Goal: Task Accomplishment & Management: Manage account settings

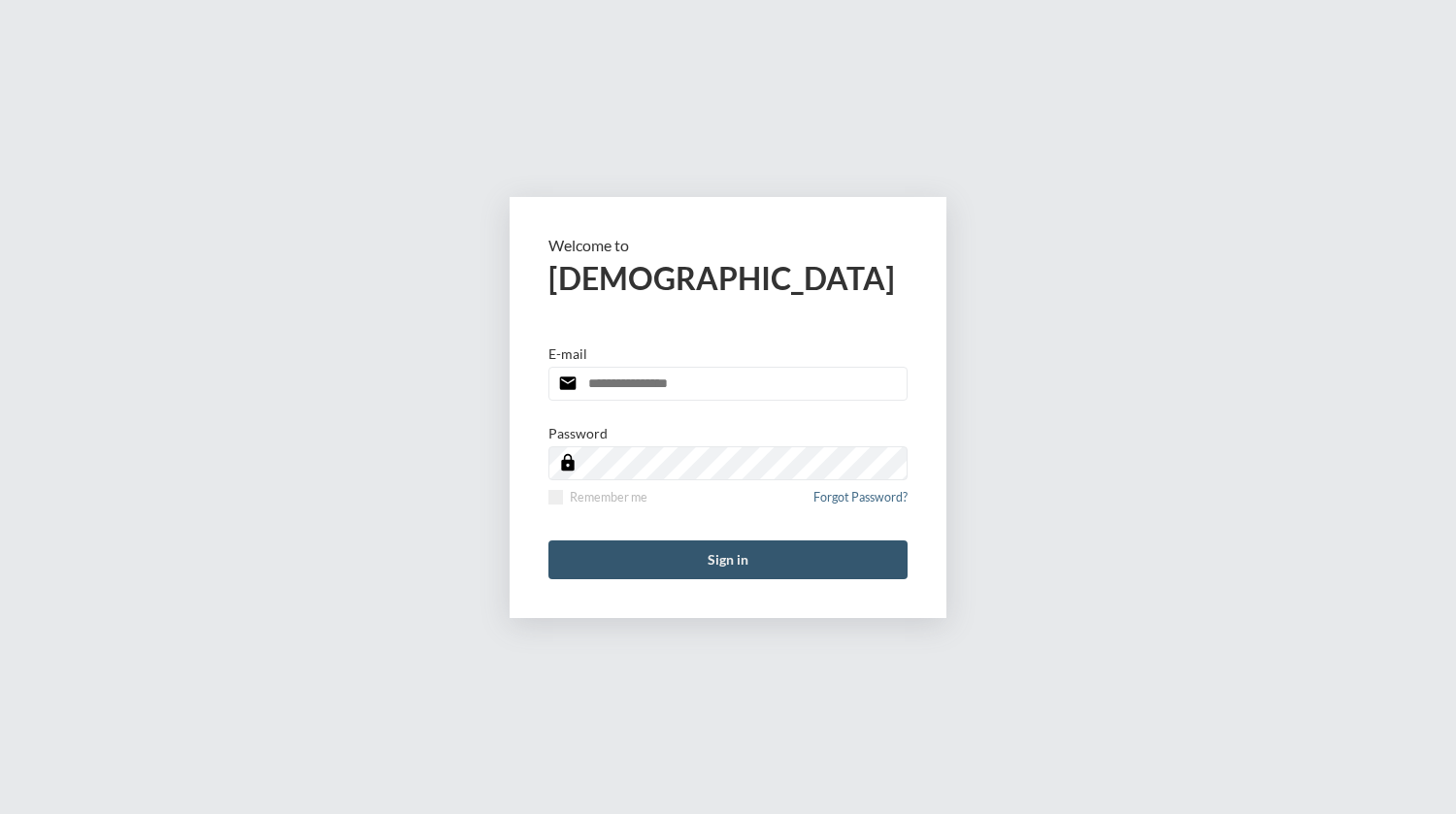
type input "**********"
click at [702, 547] on button "Sign in" at bounding box center [728, 559] width 359 height 39
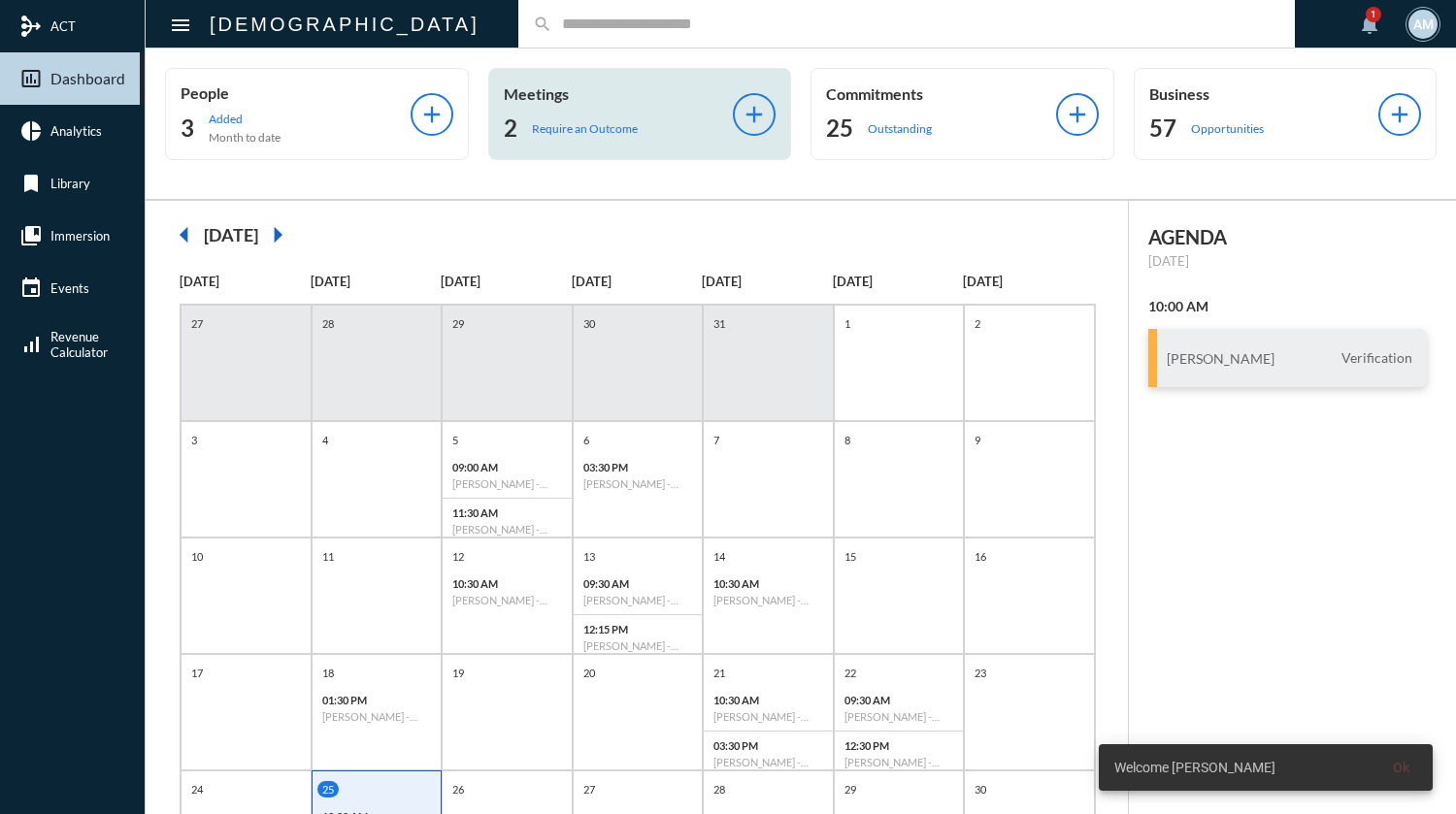
click at [604, 138] on div "2 Require an Outcome" at bounding box center [618, 128] width 230 height 31
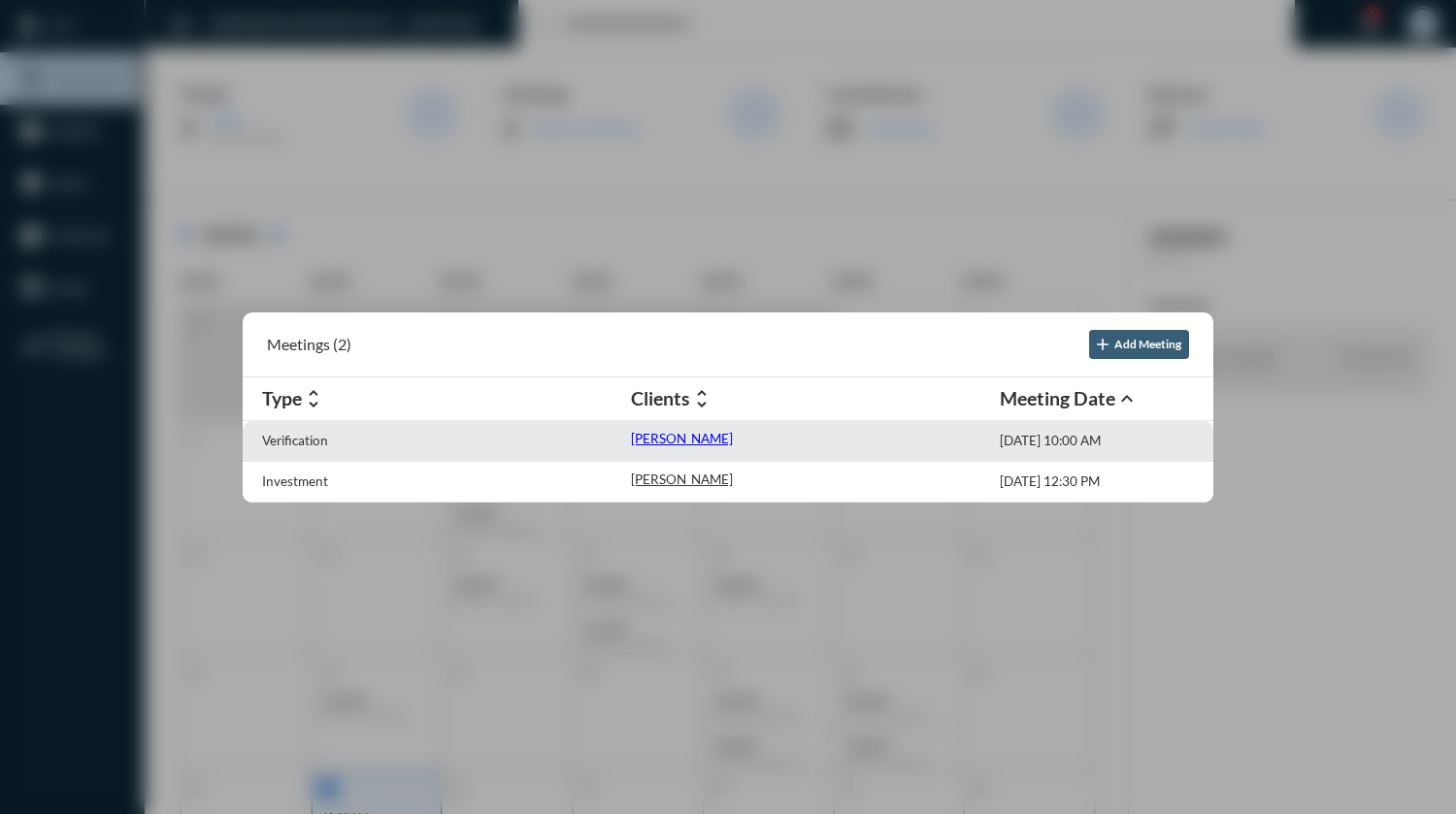
click at [645, 435] on p "[PERSON_NAME]" at bounding box center [681, 439] width 102 height 16
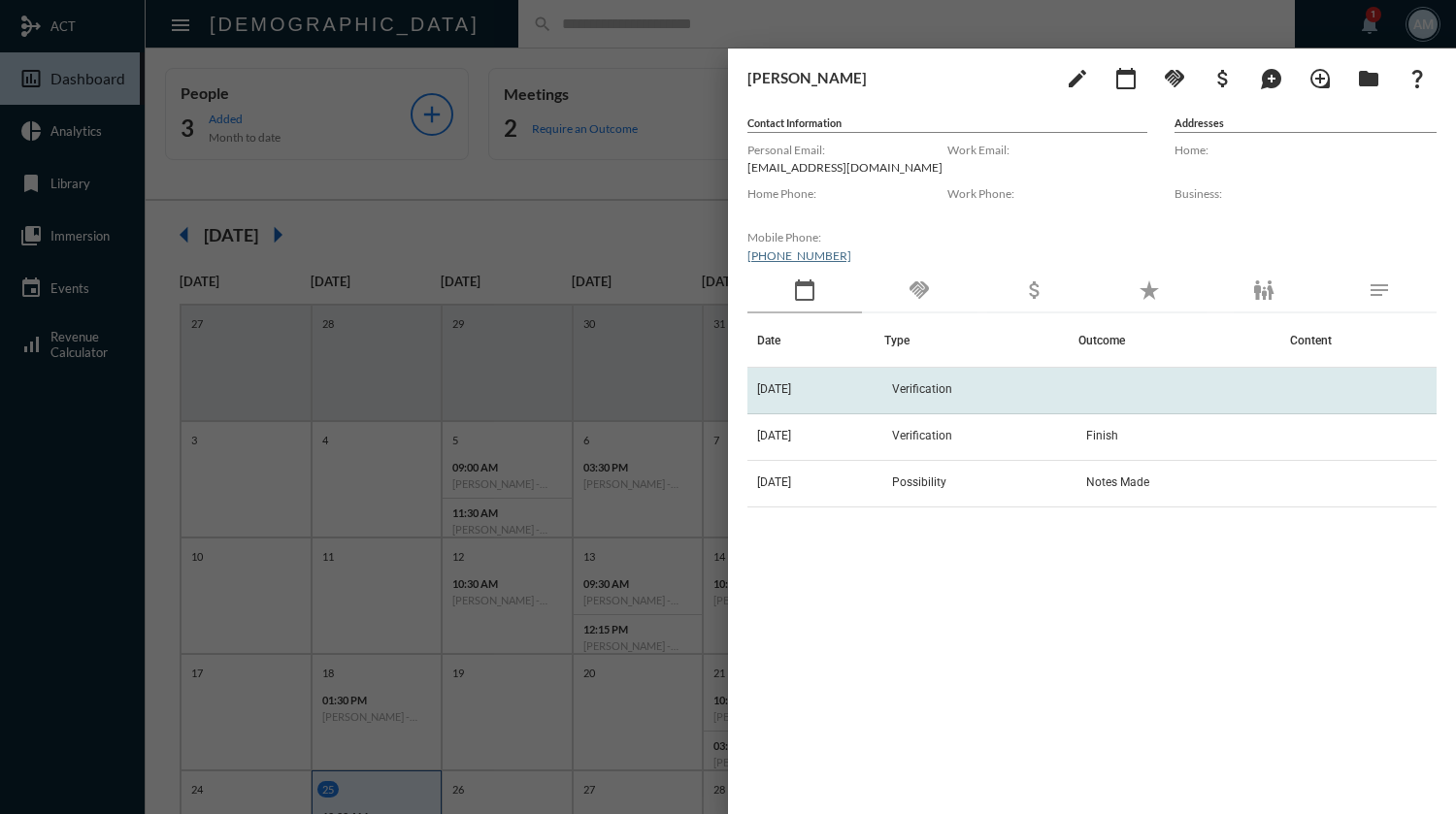
click at [977, 375] on td "Verification" at bounding box center [981, 391] width 194 height 47
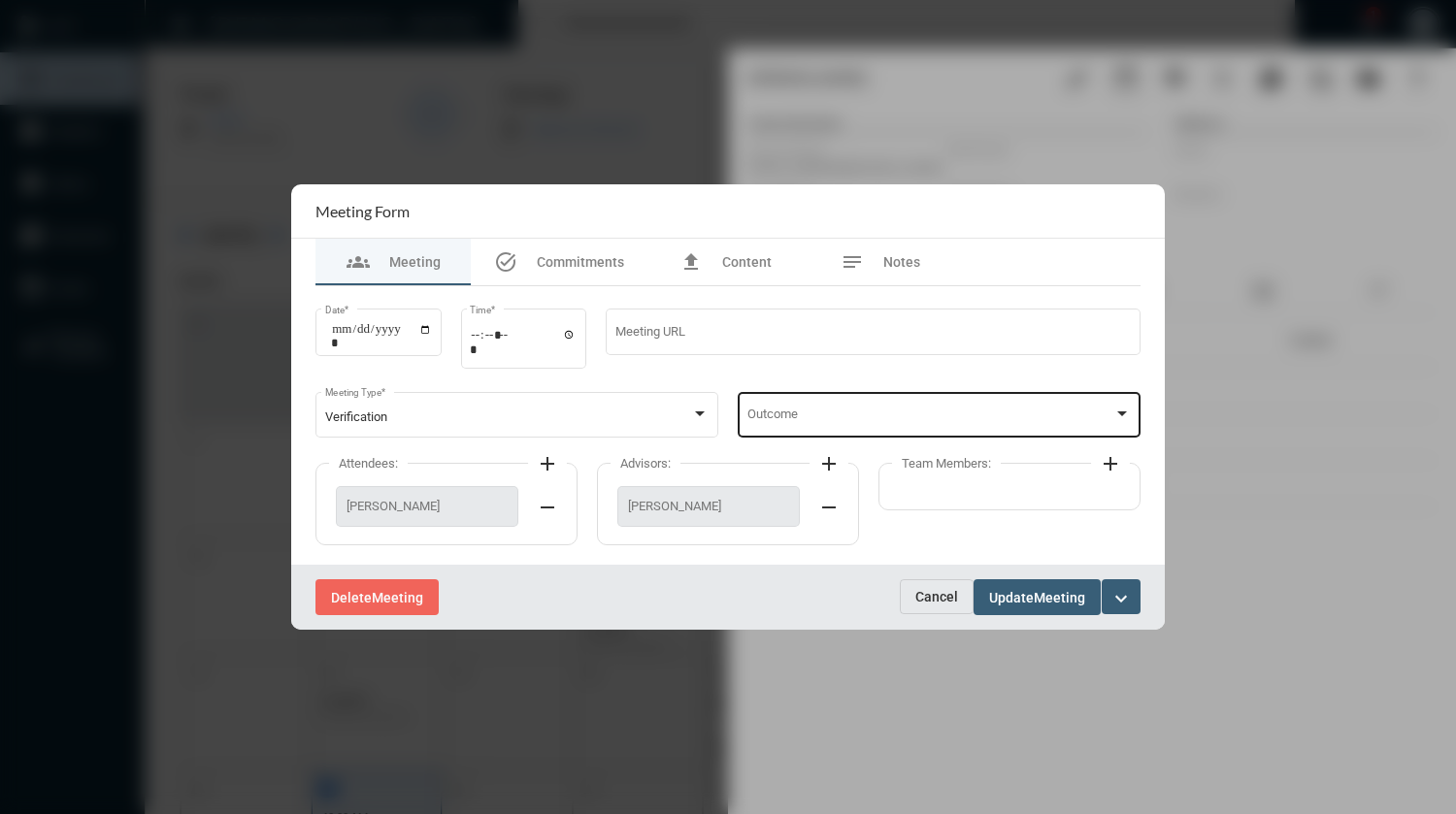
click at [897, 410] on div "Outcome" at bounding box center [940, 413] width 385 height 50
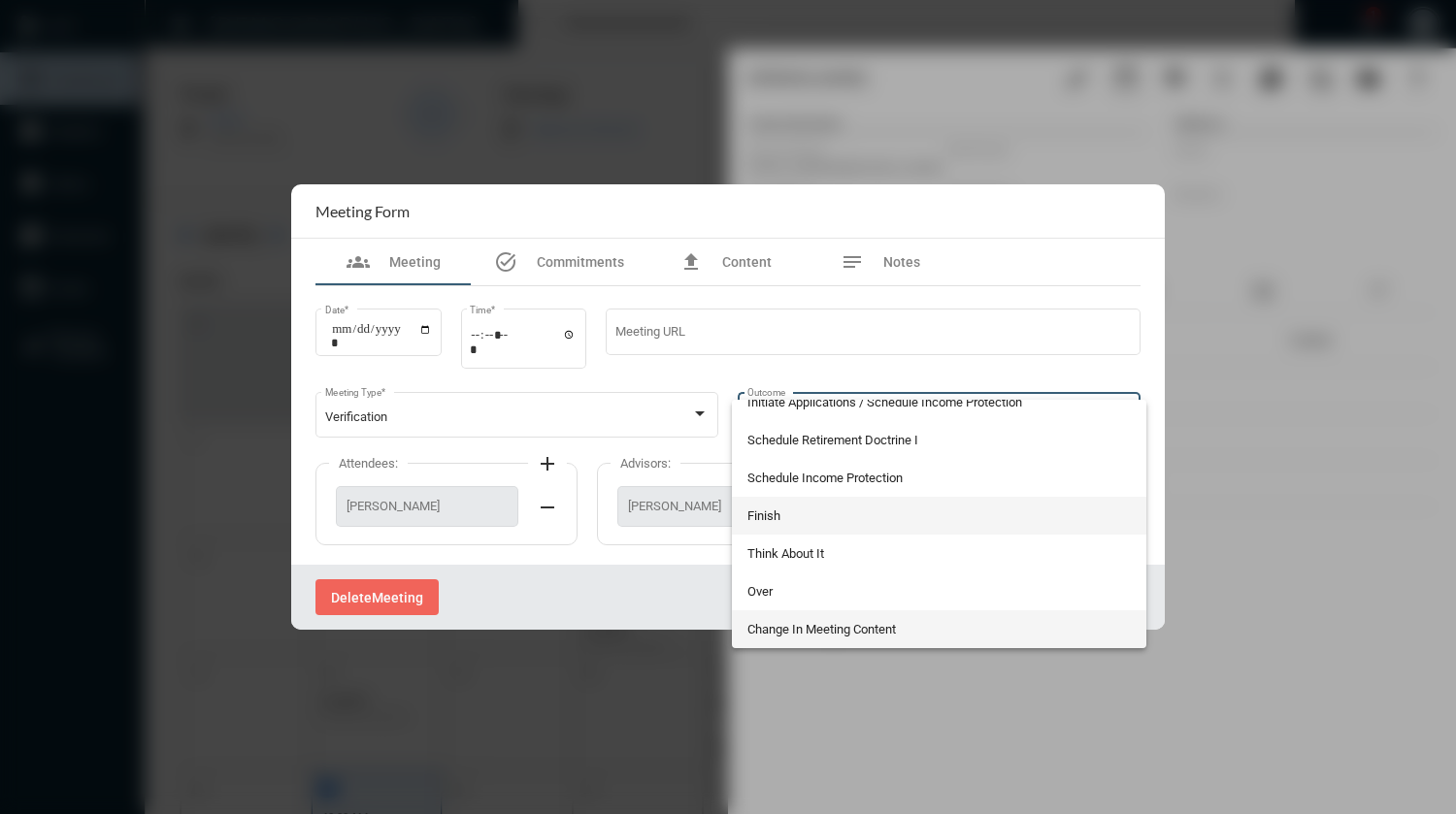
scroll to position [55, 0]
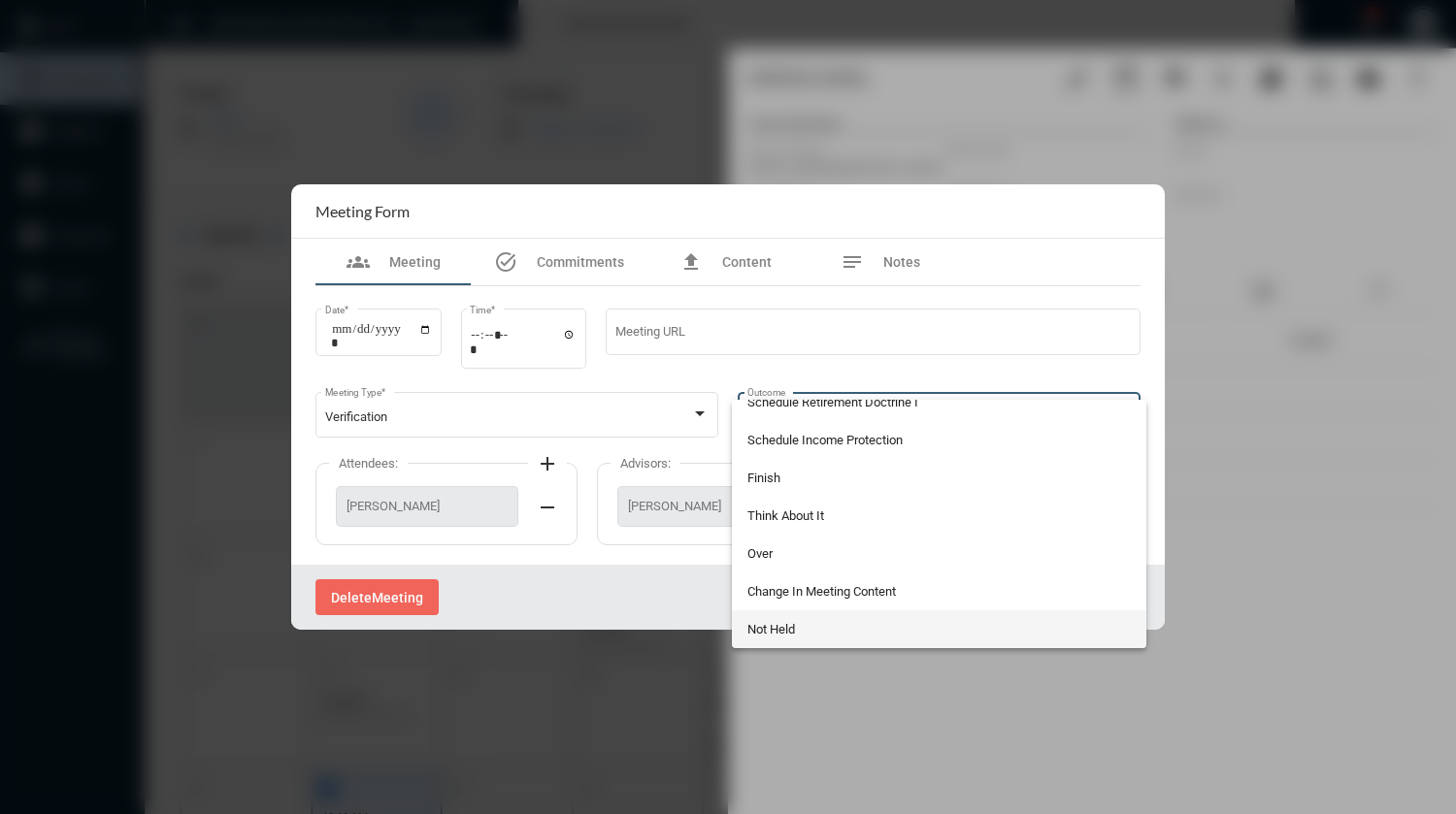
click at [799, 627] on span "Not Held" at bounding box center [940, 630] width 385 height 38
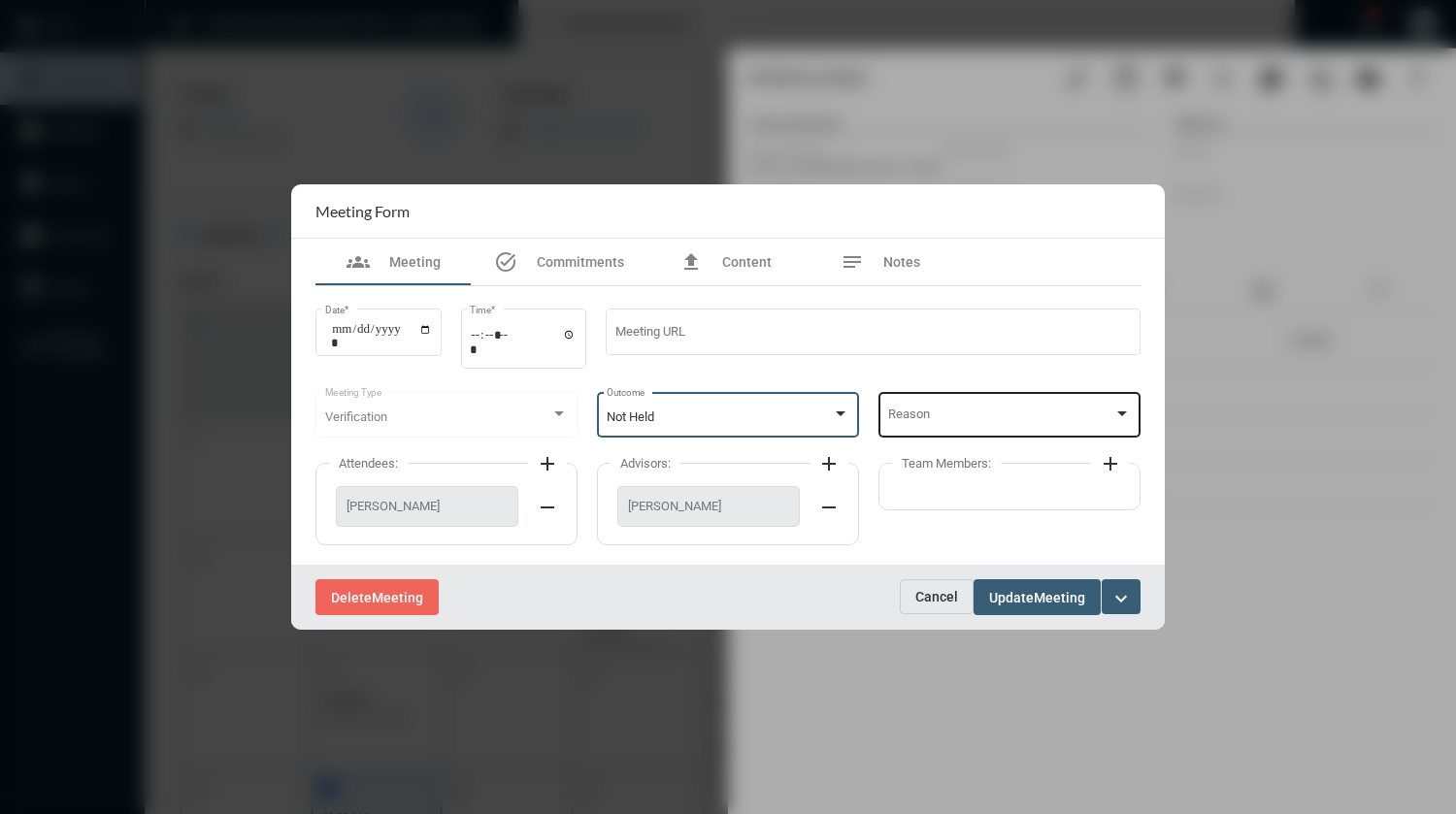
click at [924, 409] on div "Reason" at bounding box center [1010, 413] width 244 height 50
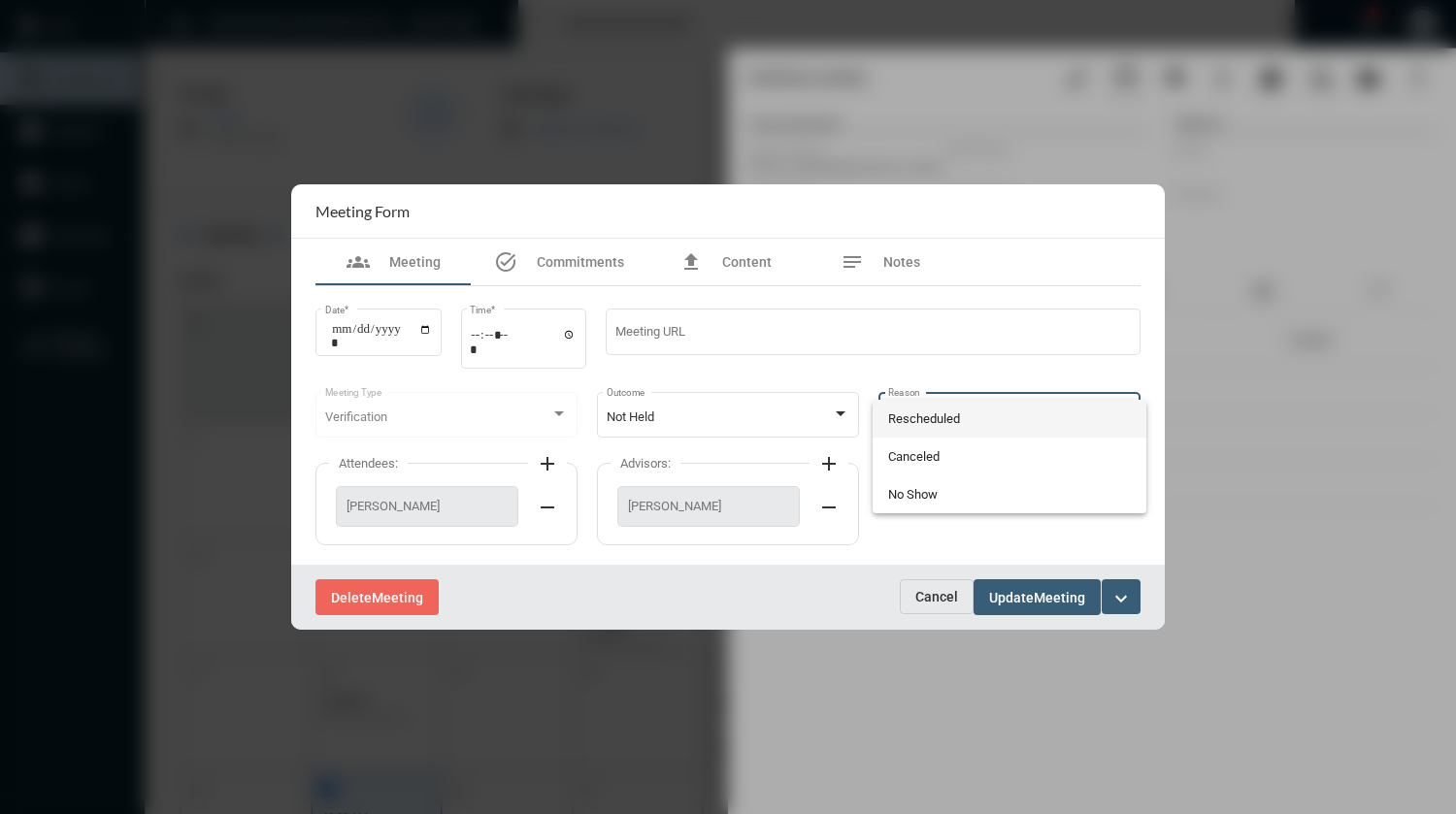
click at [924, 415] on span "Rescheduled" at bounding box center [1010, 418] width 244 height 38
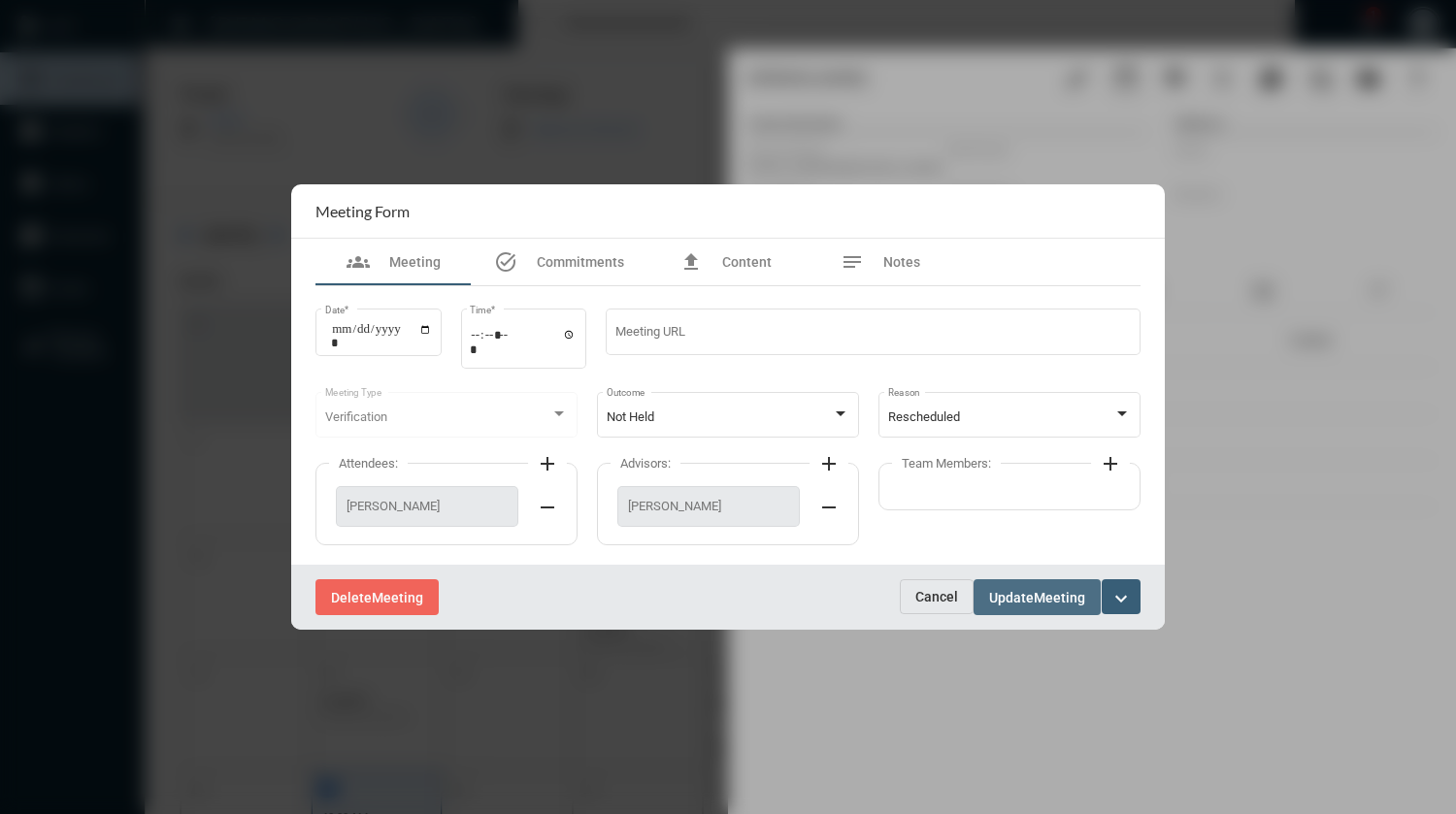
click at [1030, 596] on span "Update" at bounding box center [1011, 598] width 45 height 16
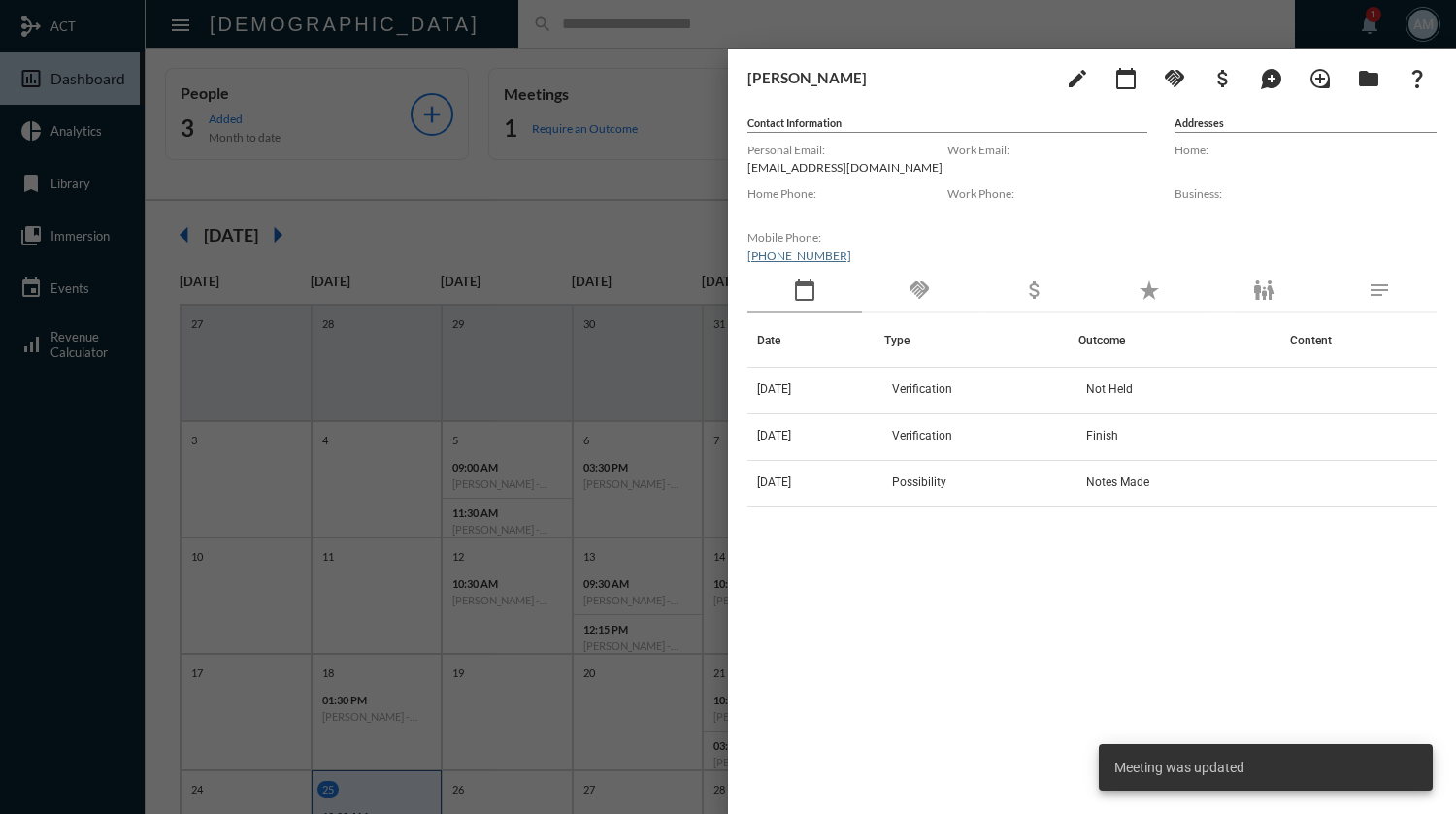
click at [690, 36] on div at bounding box center [728, 407] width 1456 height 814
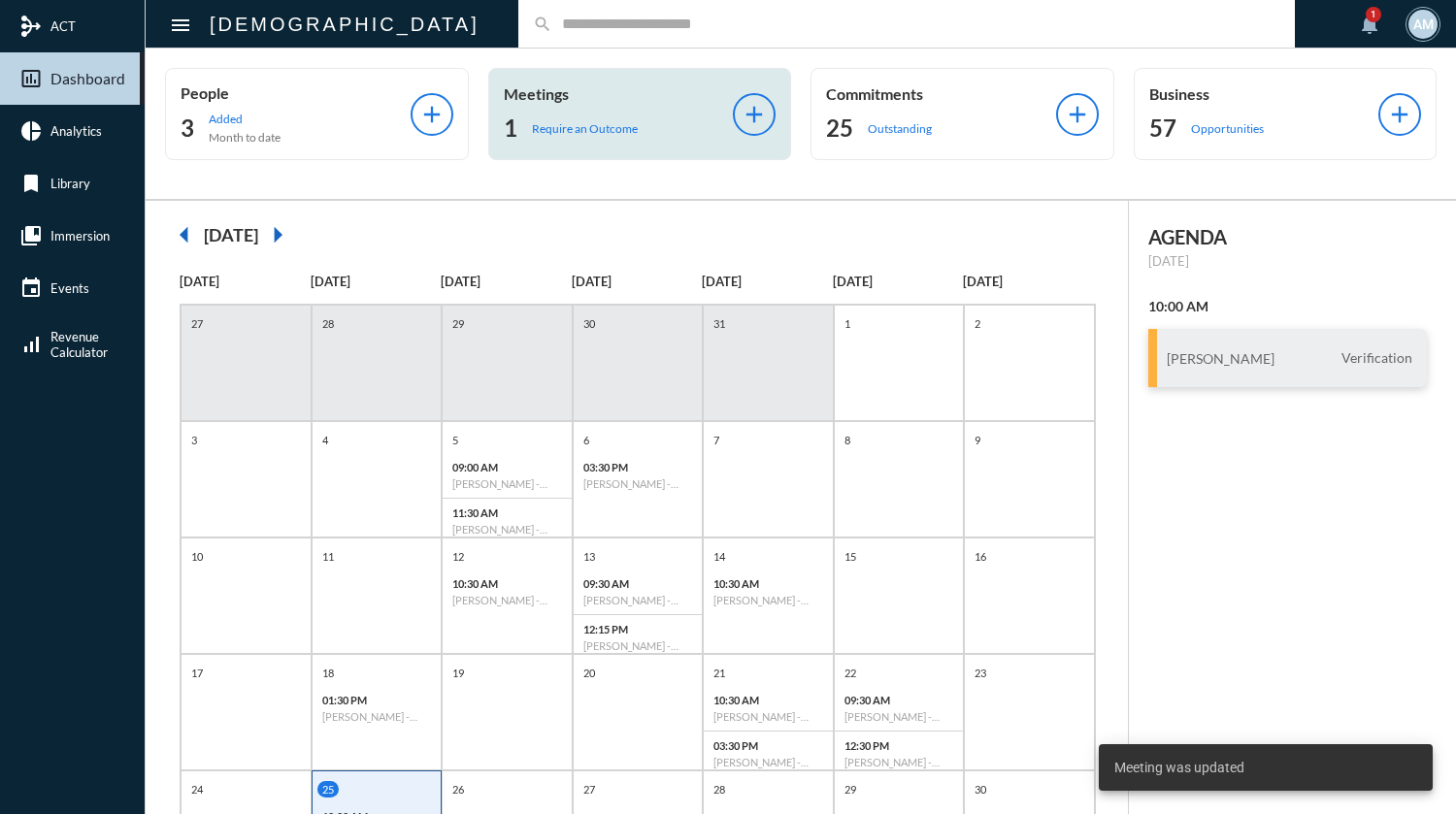
click at [617, 127] on p "Require an Outcome" at bounding box center [585, 128] width 106 height 15
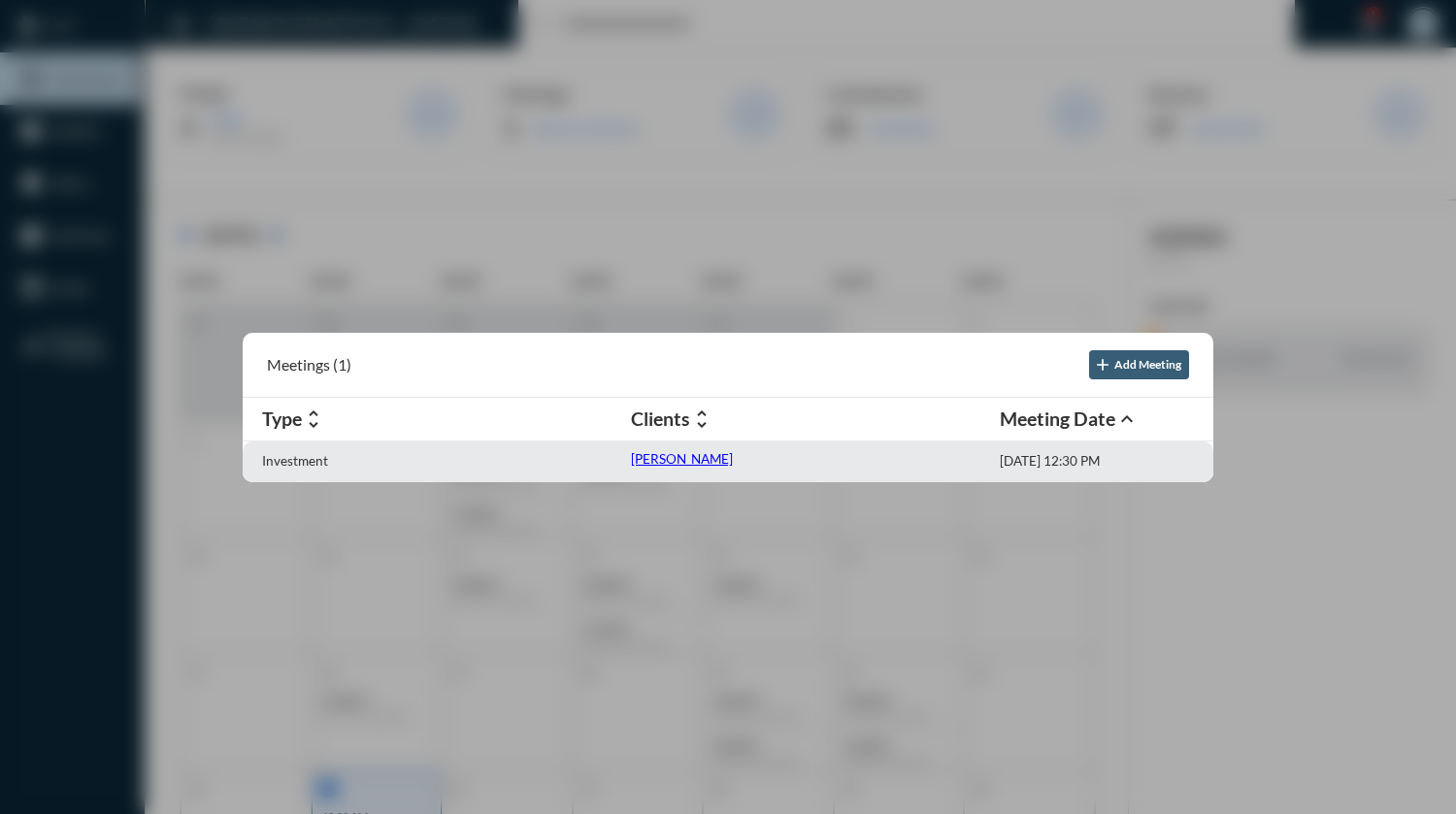
click at [667, 458] on p "[PERSON_NAME]" at bounding box center [681, 459] width 102 height 16
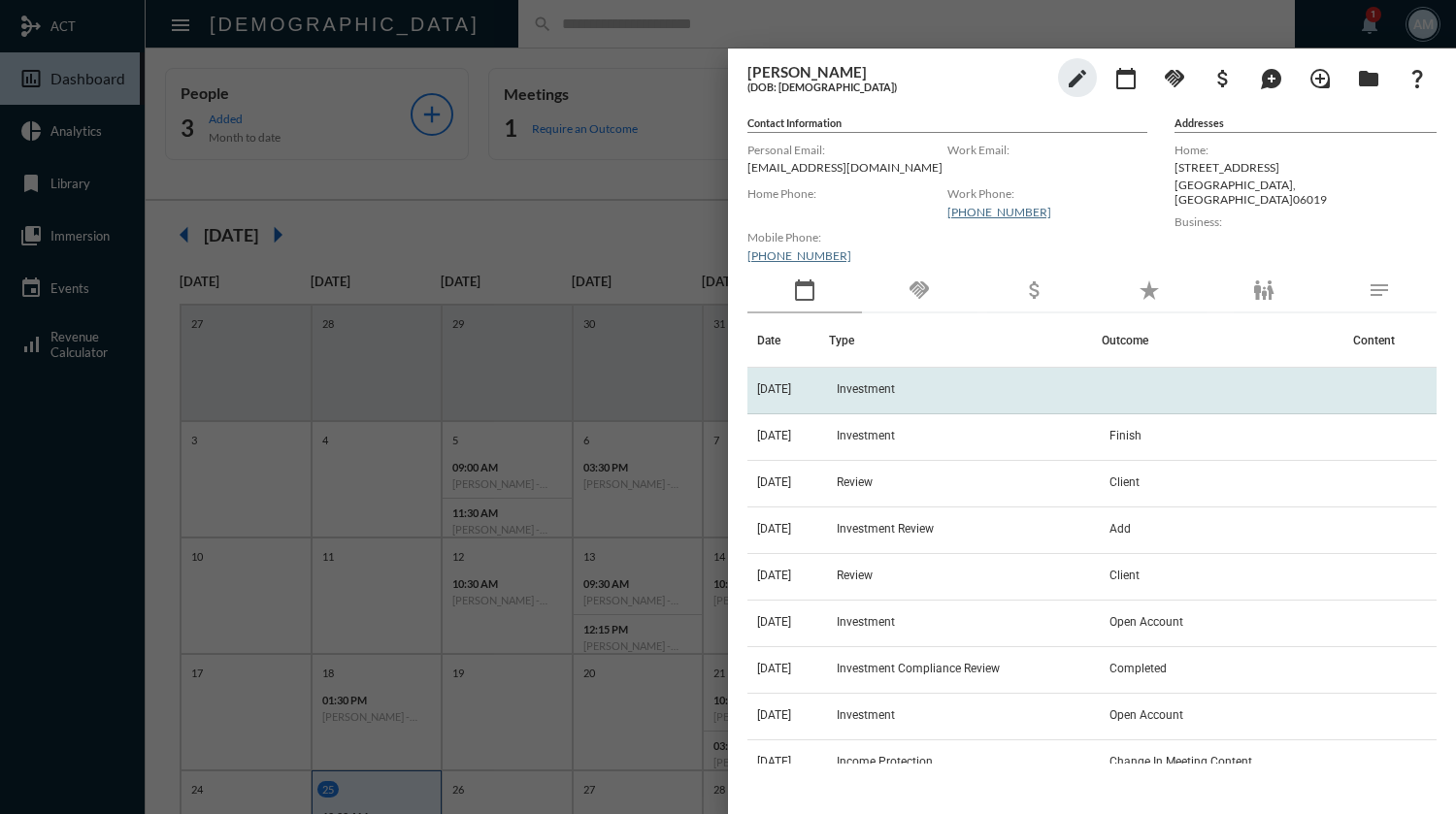
click at [898, 400] on td "Investment" at bounding box center [964, 391] width 273 height 47
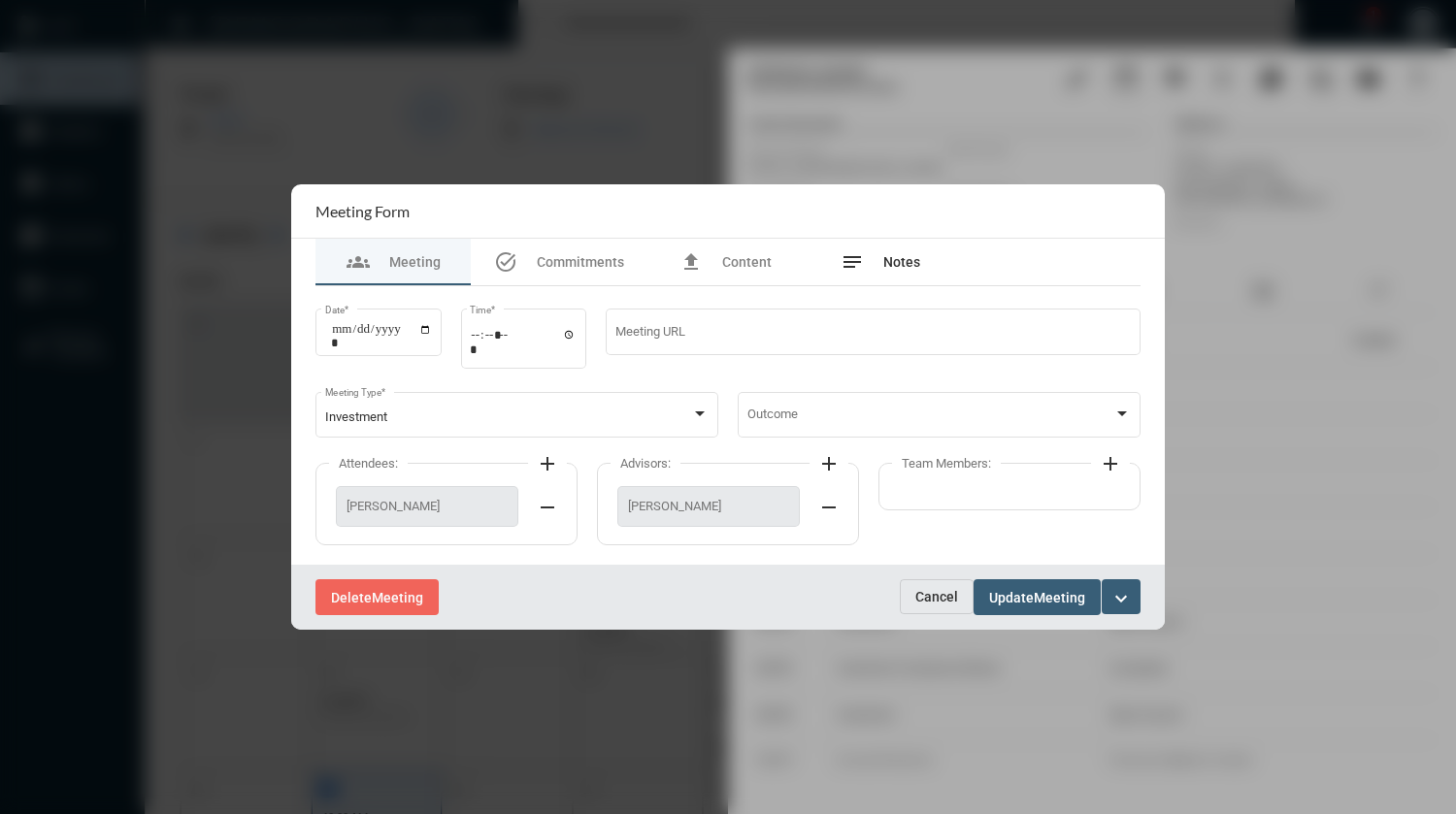
click at [879, 259] on div "notes Notes" at bounding box center [880, 262] width 79 height 23
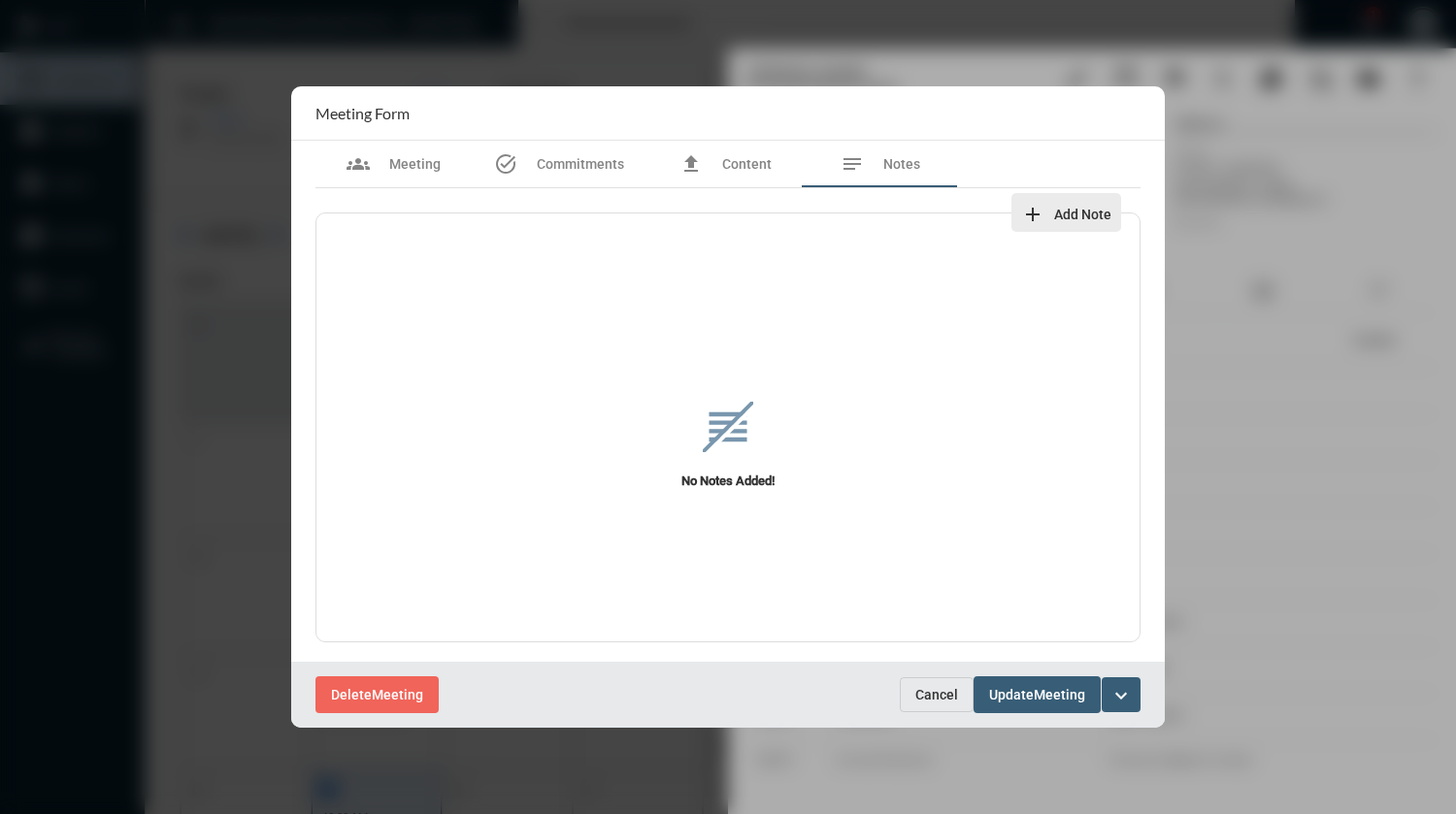
click at [1055, 208] on span "Add Note" at bounding box center [1082, 215] width 57 height 16
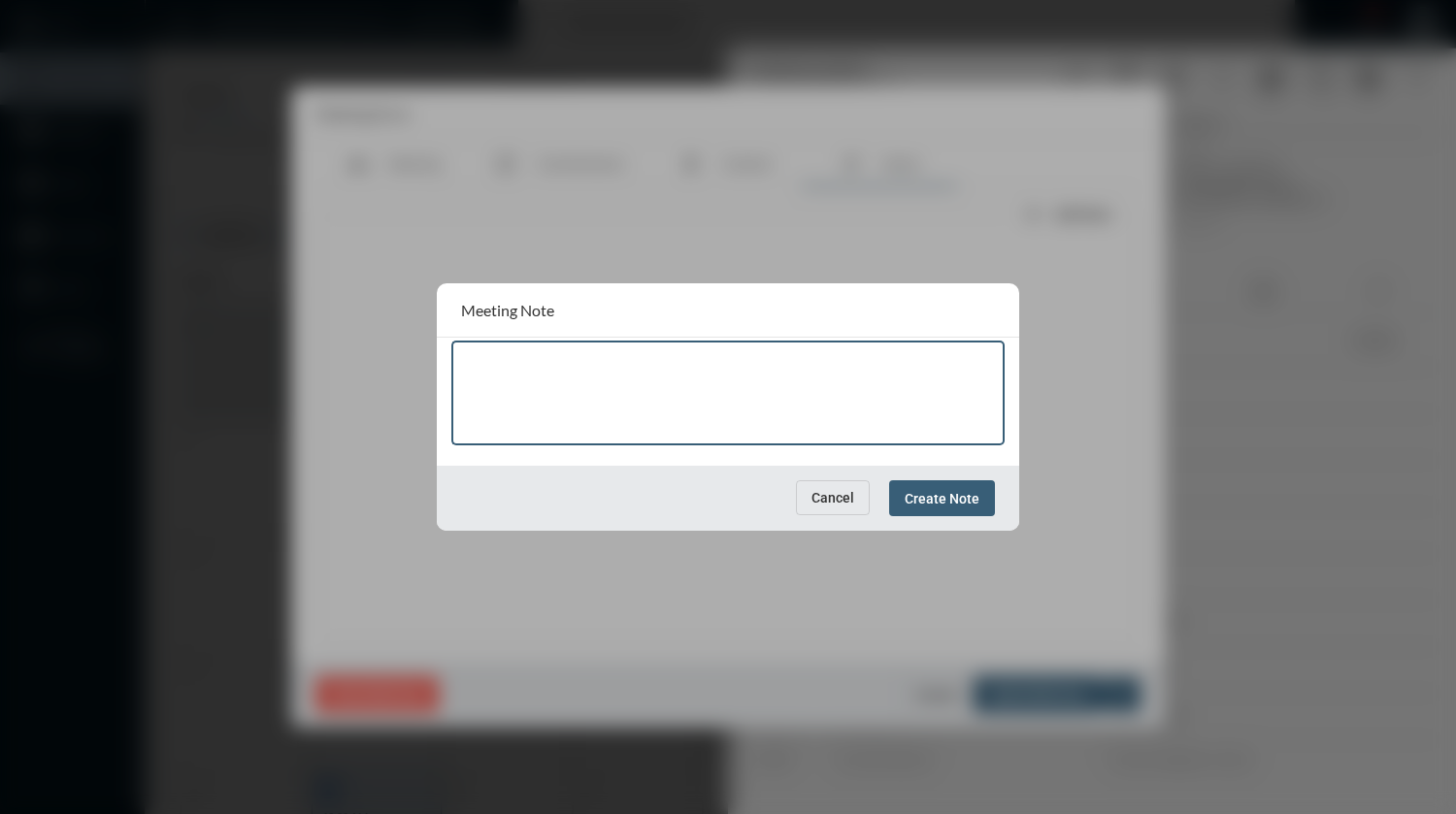
click at [764, 372] on textarea at bounding box center [728, 396] width 534 height 76
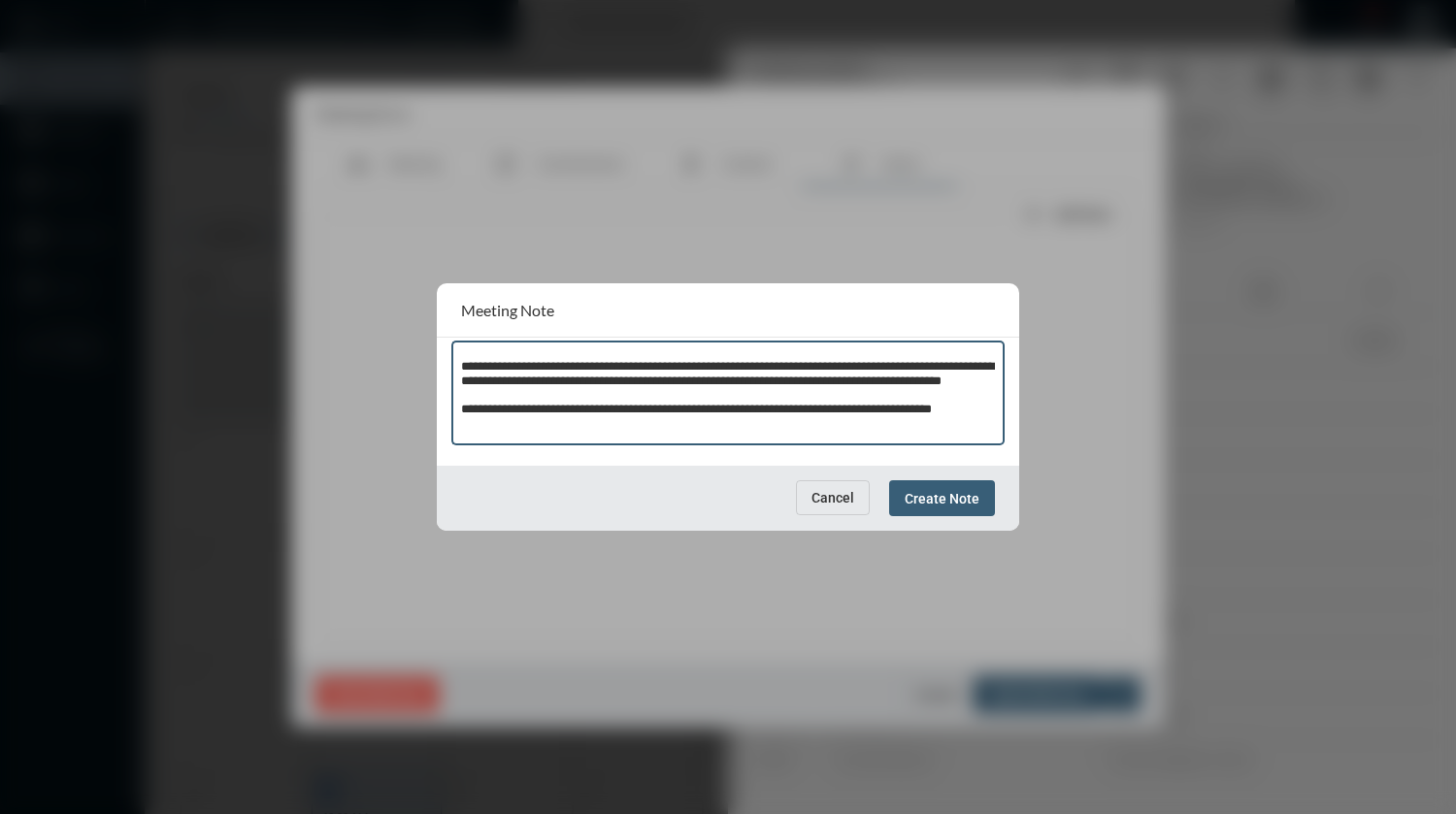
scroll to position [11, 0]
click at [850, 411] on textarea "**********" at bounding box center [728, 396] width 534 height 76
type textarea "**********"
click at [933, 501] on span "Create Note" at bounding box center [941, 499] width 74 height 16
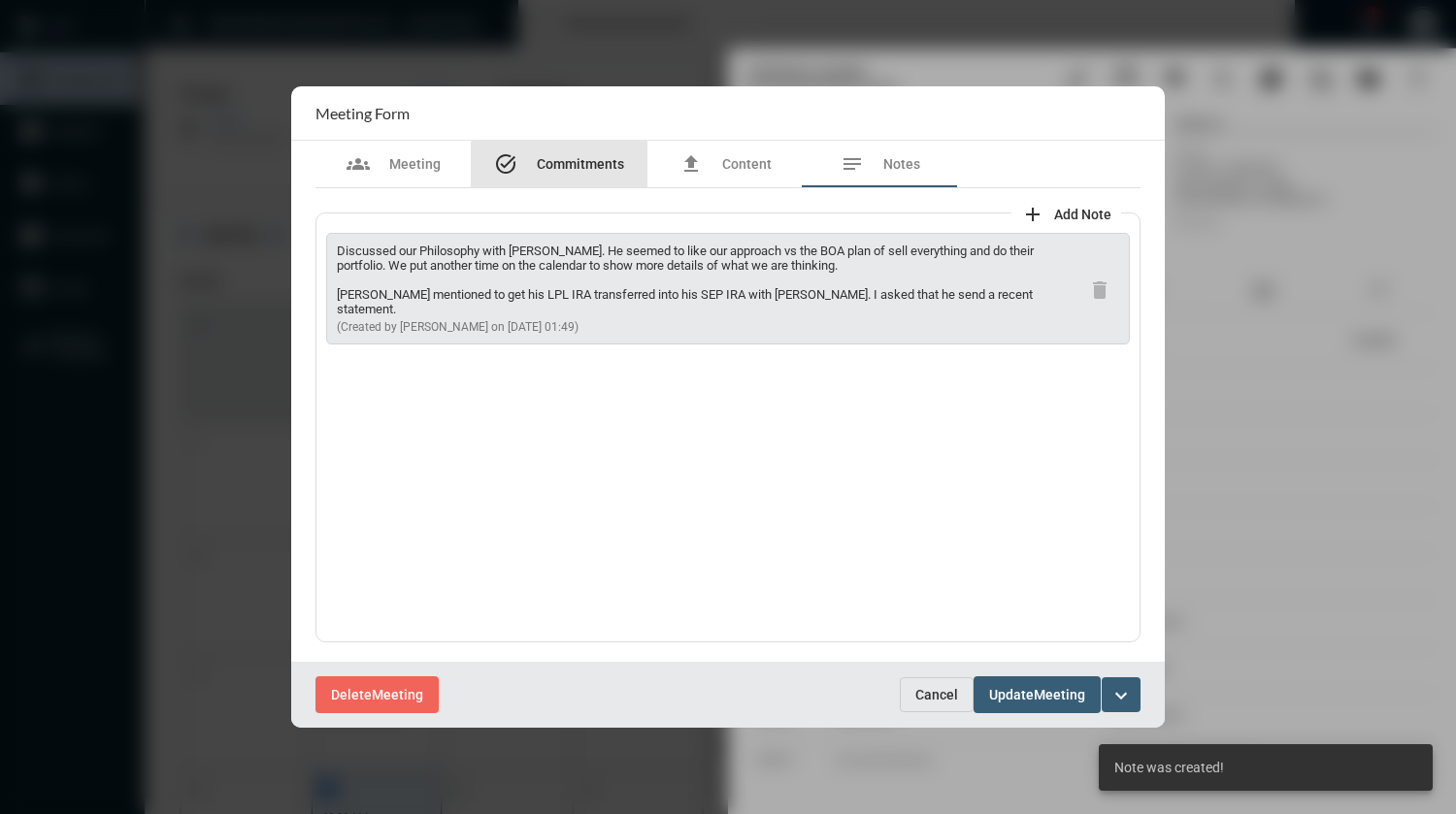
click at [582, 172] on span "Commitments" at bounding box center [580, 165] width 87 height 16
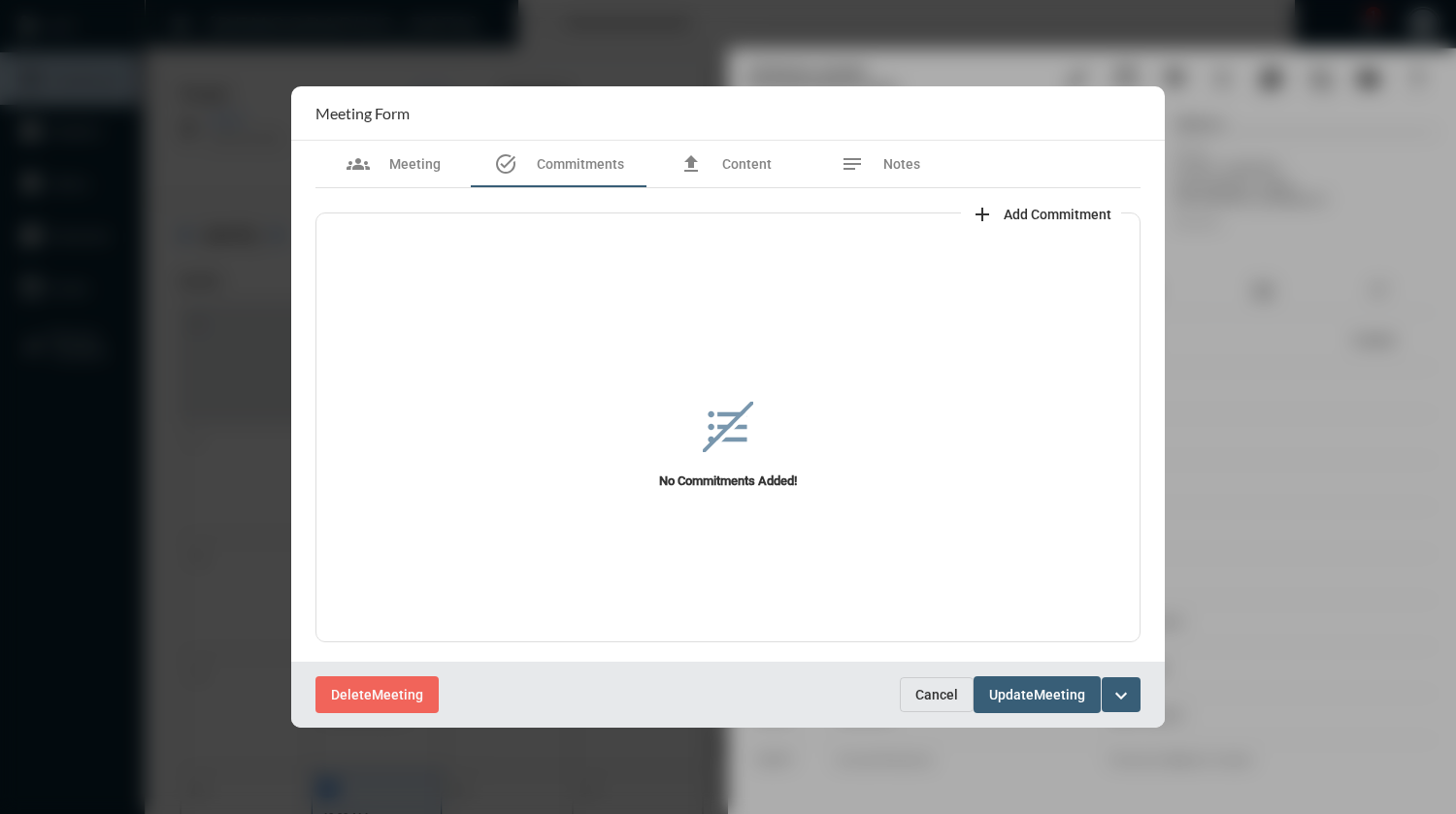
click at [1034, 215] on span "Add Commitment" at bounding box center [1057, 215] width 108 height 16
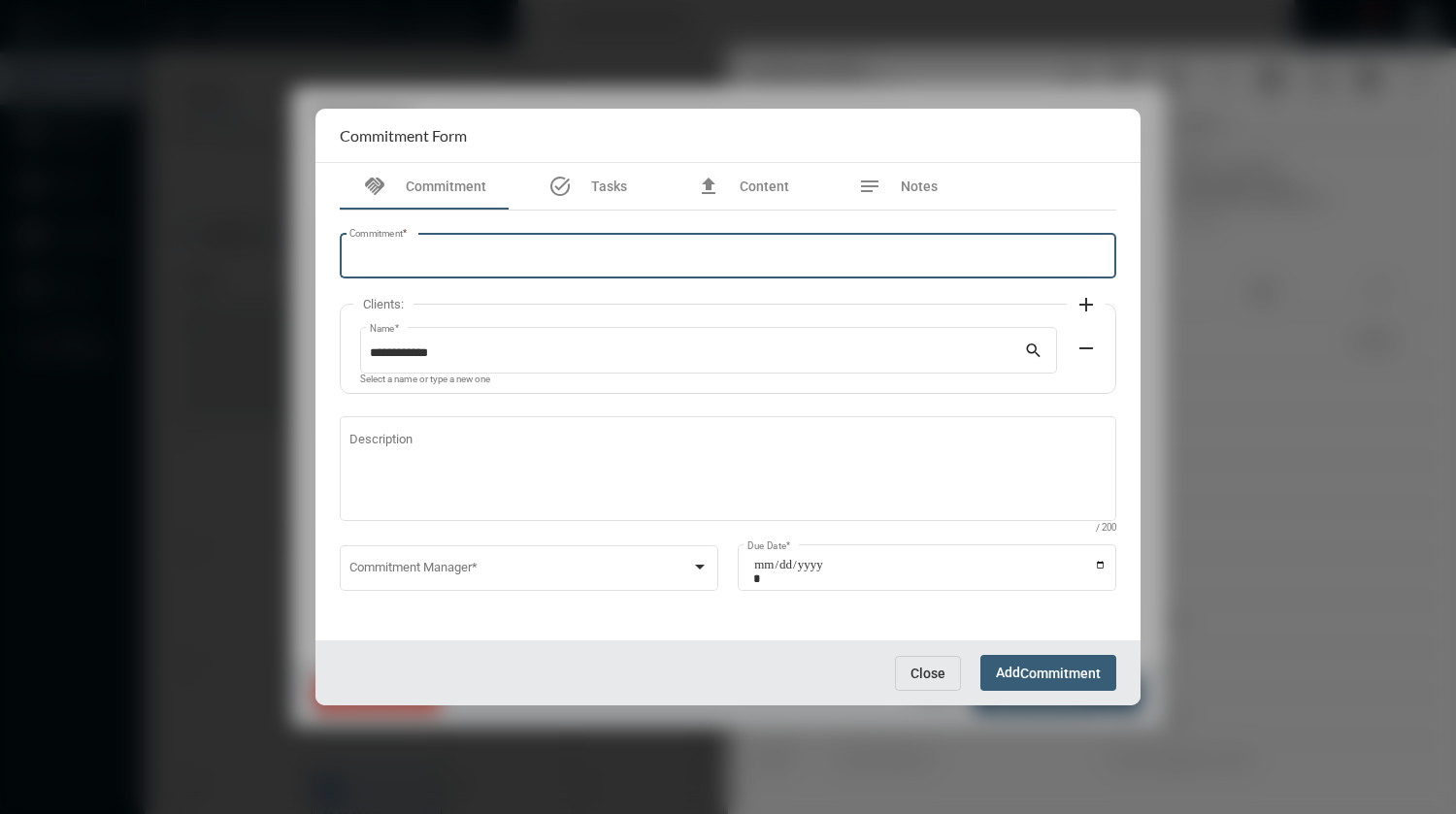
click at [723, 263] on input "Commitment *" at bounding box center [728, 260] width 758 height 15
click at [579, 256] on input "**********" at bounding box center [728, 260] width 758 height 15
click at [737, 258] on input "**********" at bounding box center [728, 260] width 758 height 15
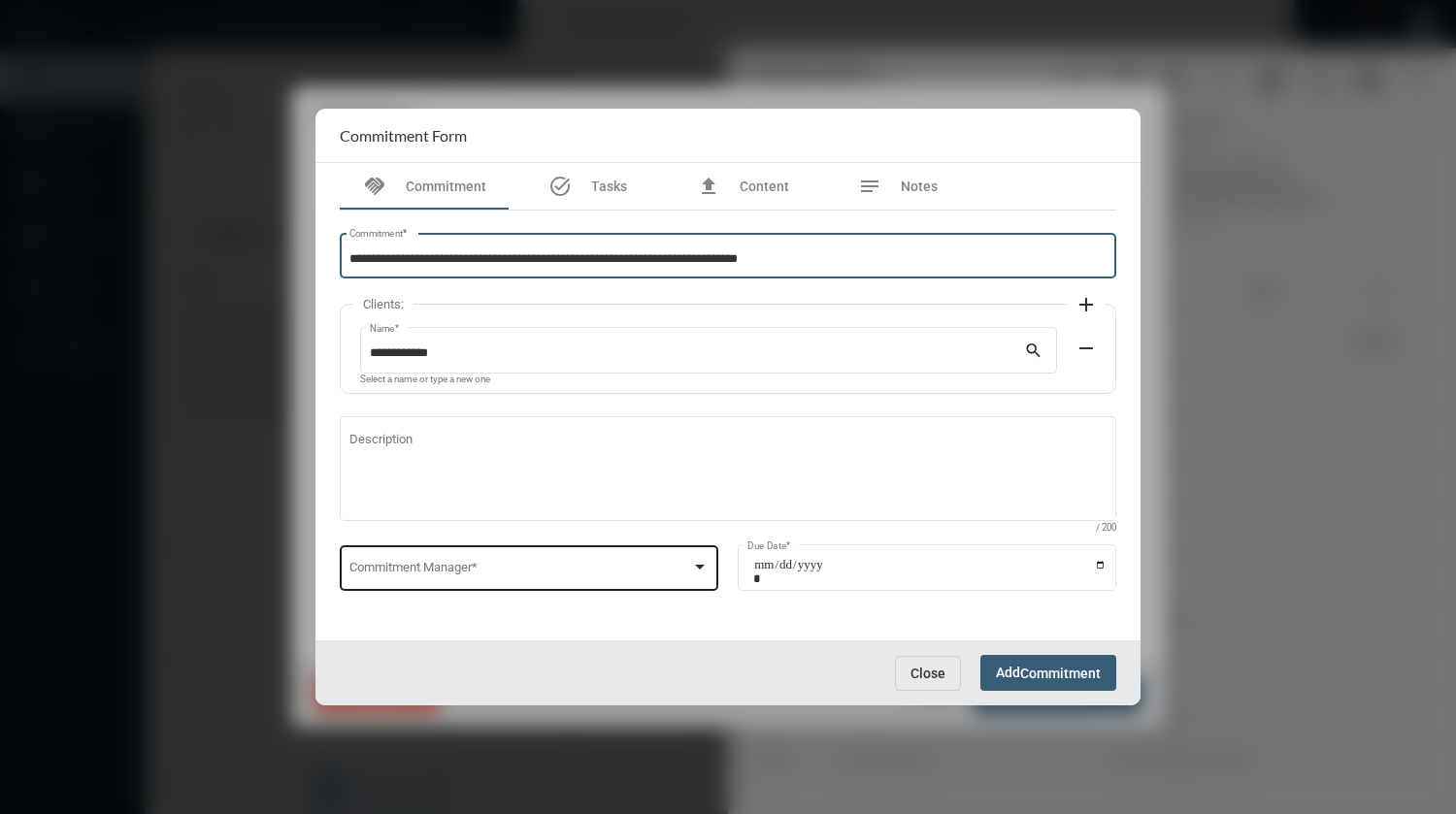
type input "**********"
click at [696, 569] on div at bounding box center [700, 567] width 10 height 5
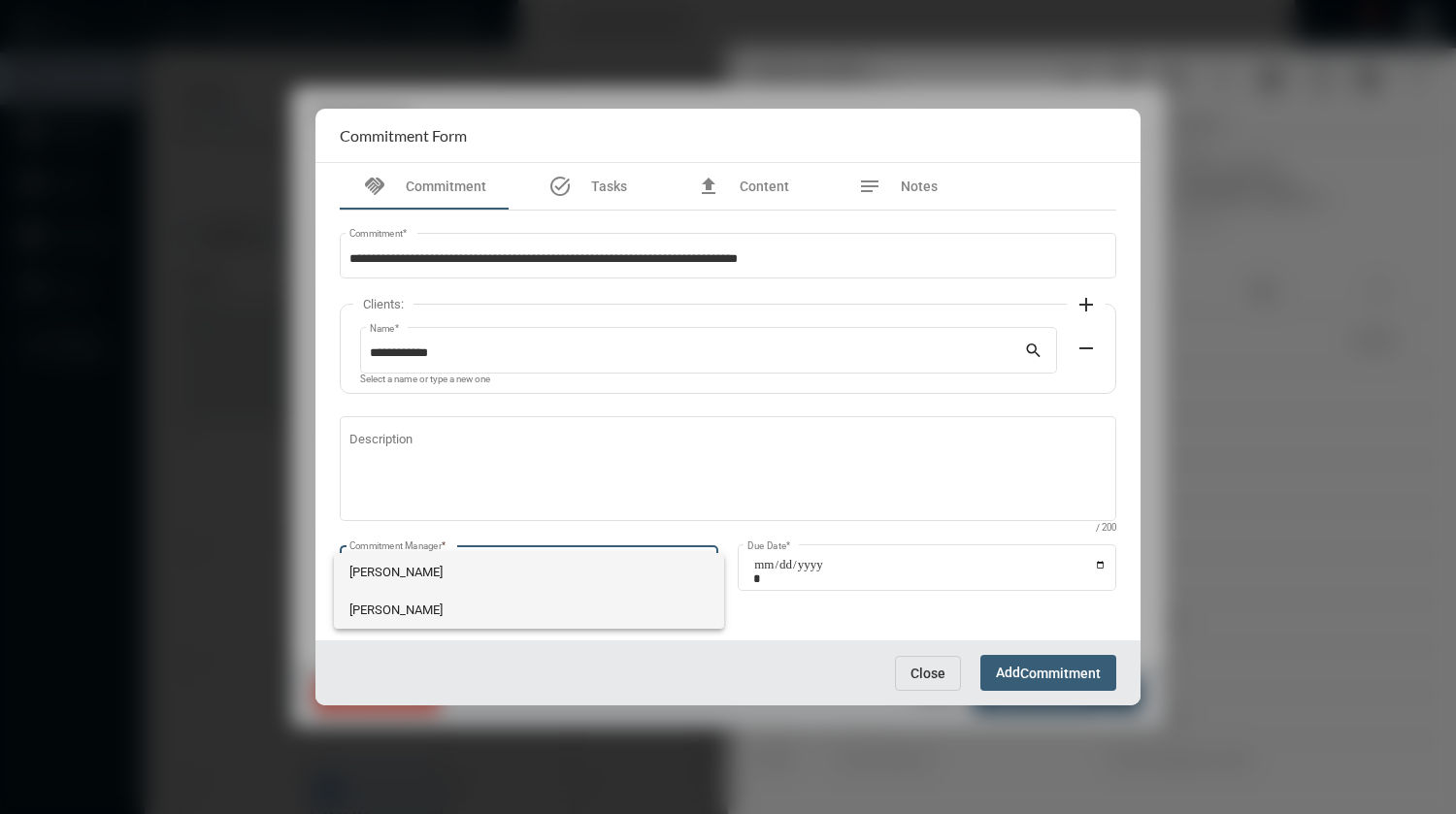
click at [444, 603] on span "[PERSON_NAME]" at bounding box center [528, 610] width 360 height 38
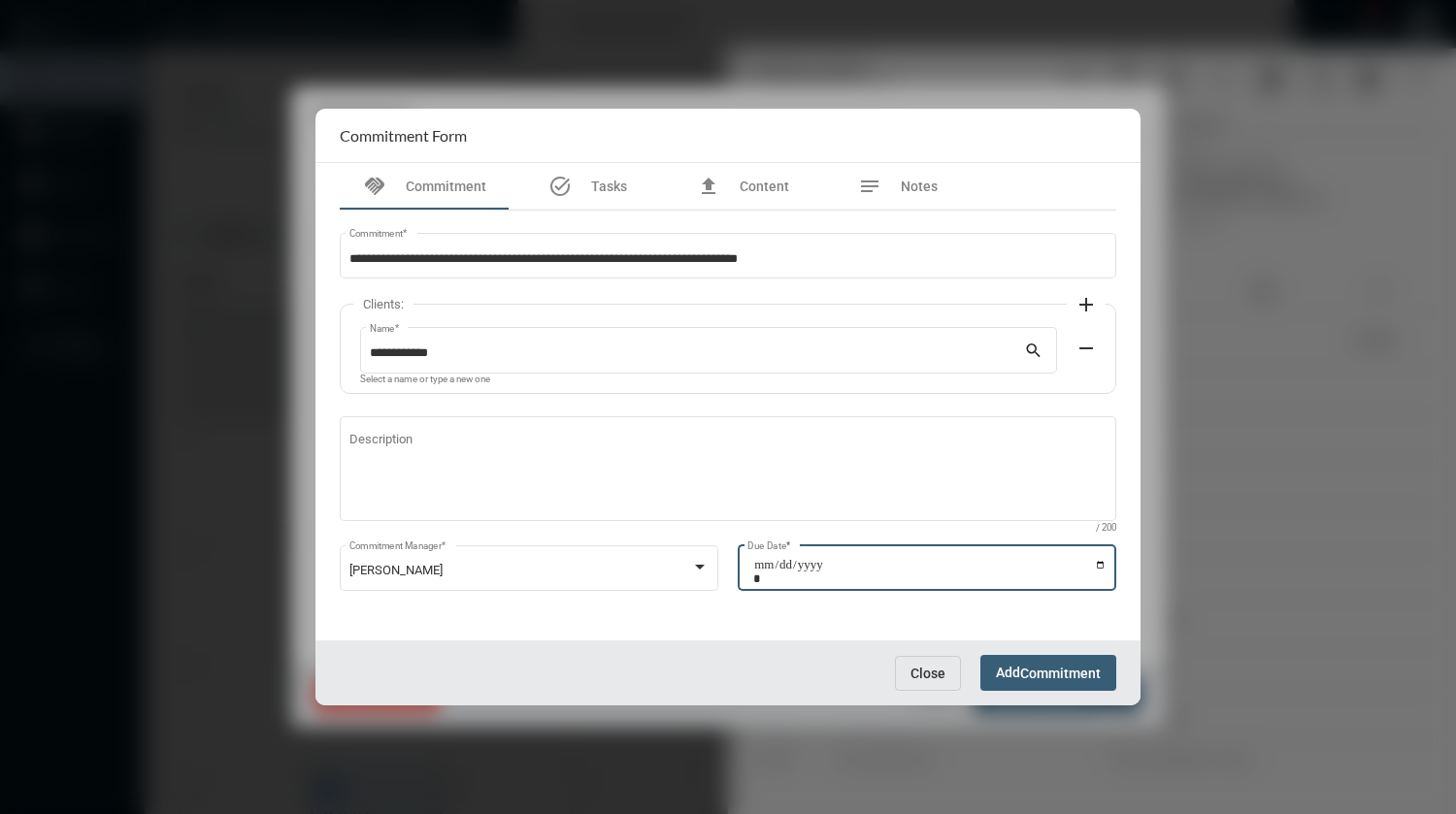
click at [1096, 562] on input "Due Date *" at bounding box center [930, 571] width 353 height 27
type input "**********"
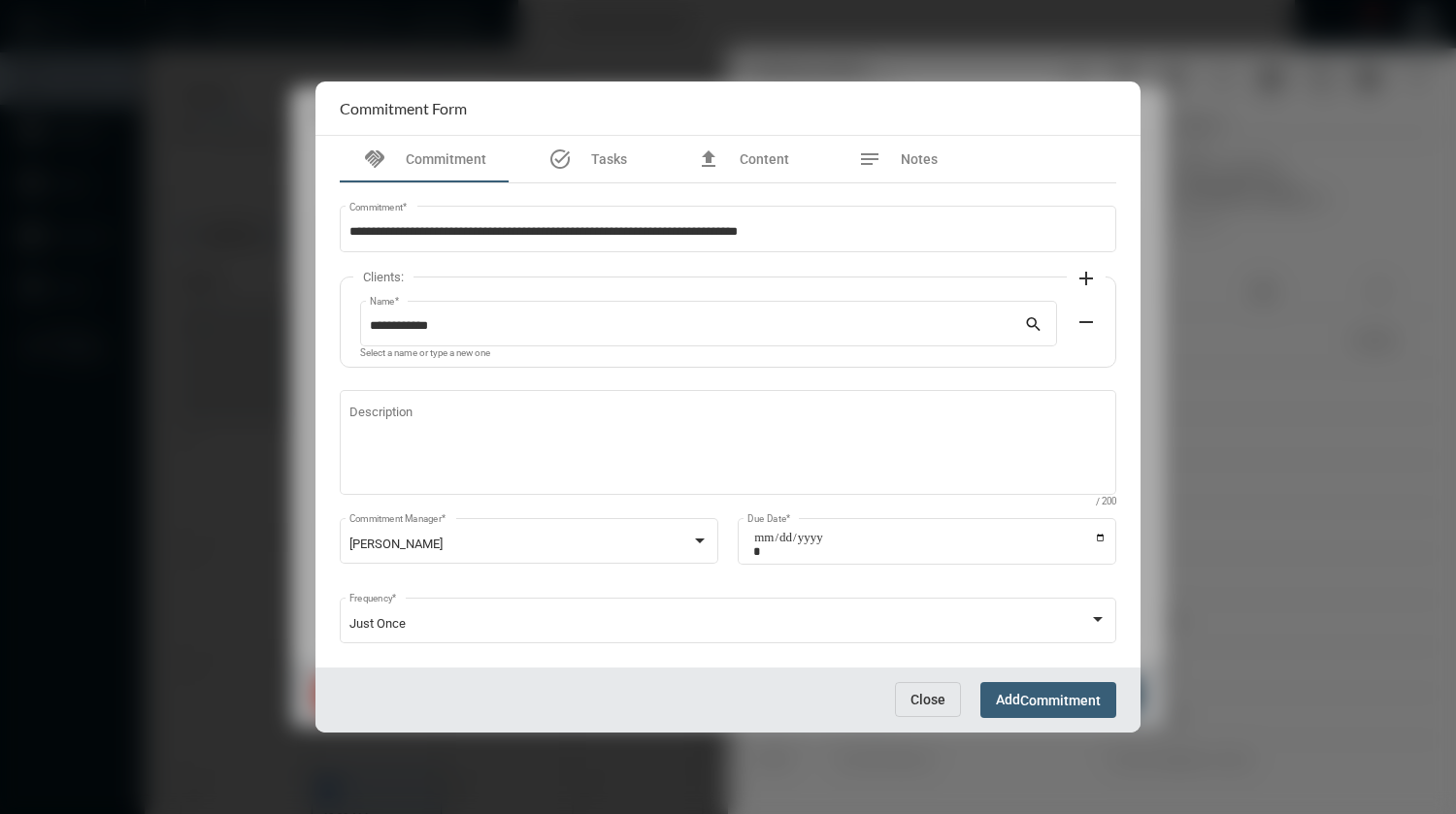
drag, startPoint x: 1039, startPoint y: 700, endPoint x: 804, endPoint y: 694, distance: 235.1
click at [804, 694] on div "Close Add Commitment" at bounding box center [728, 701] width 825 height 65
click at [1050, 698] on span "Commitment" at bounding box center [1060, 701] width 80 height 16
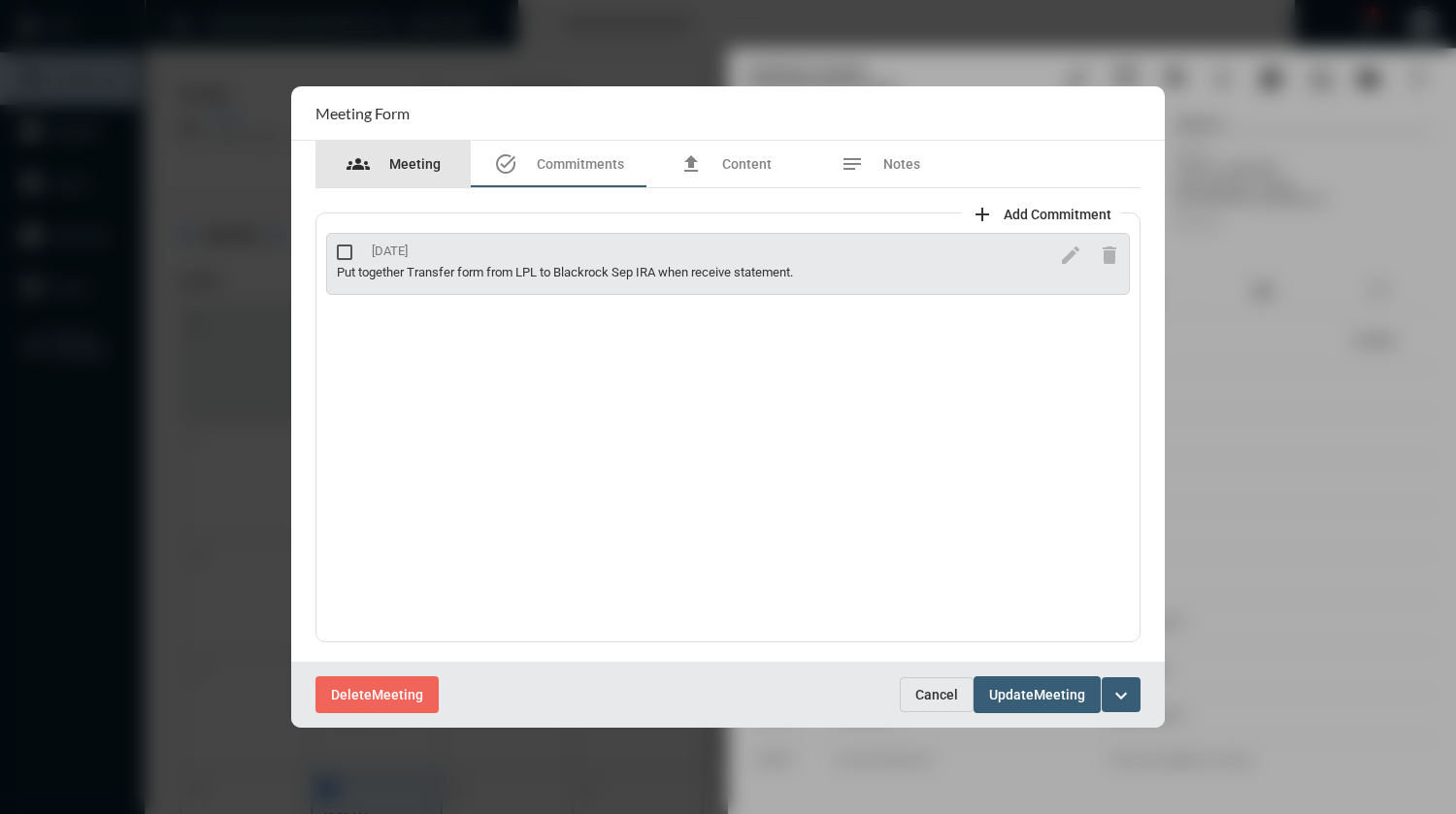
click at [417, 167] on span "Meeting" at bounding box center [415, 165] width 52 height 16
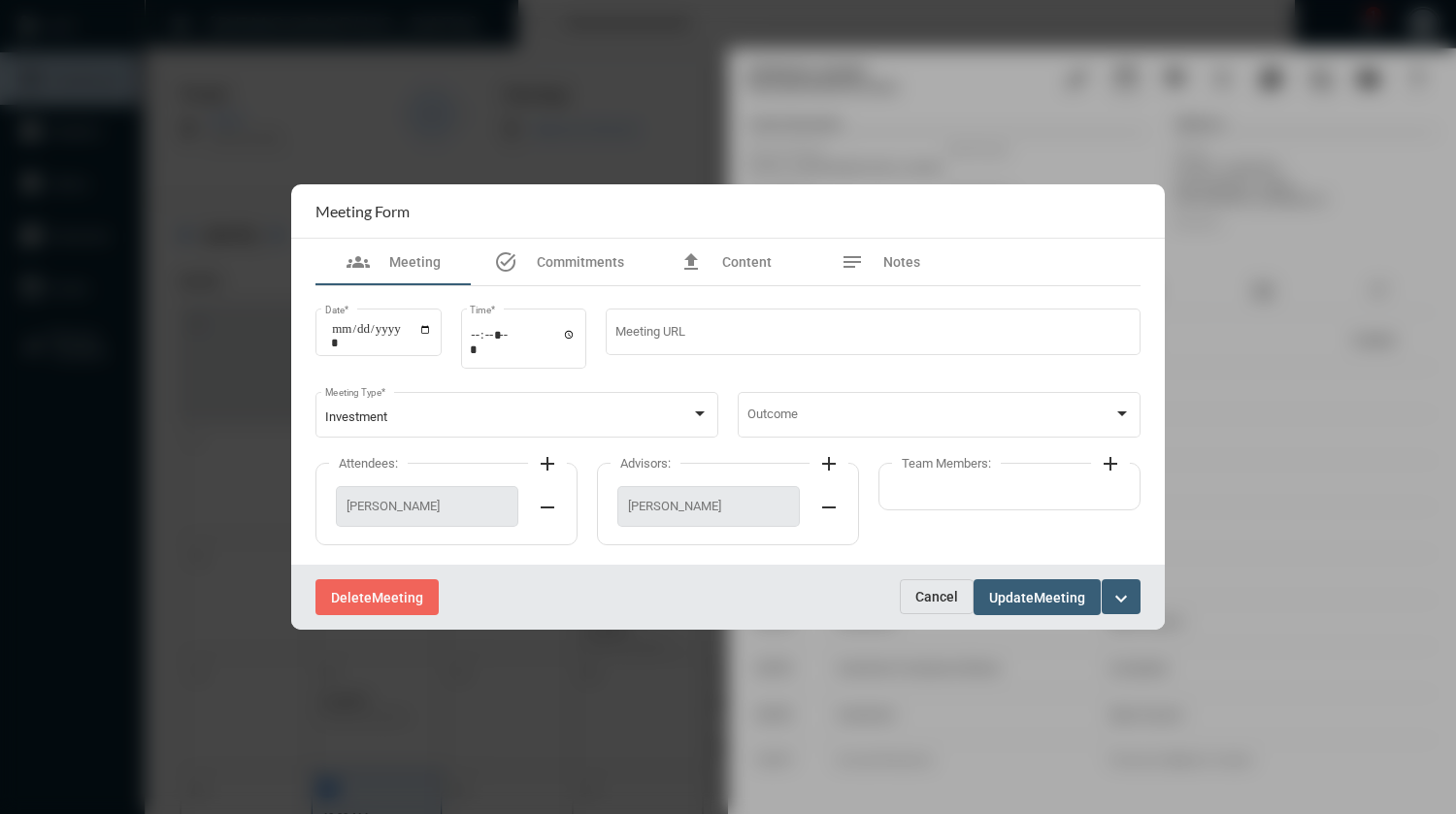
drag, startPoint x: 1022, startPoint y: 603, endPoint x: 833, endPoint y: 631, distance: 191.1
click at [833, 631] on div "**********" at bounding box center [728, 407] width 1456 height 814
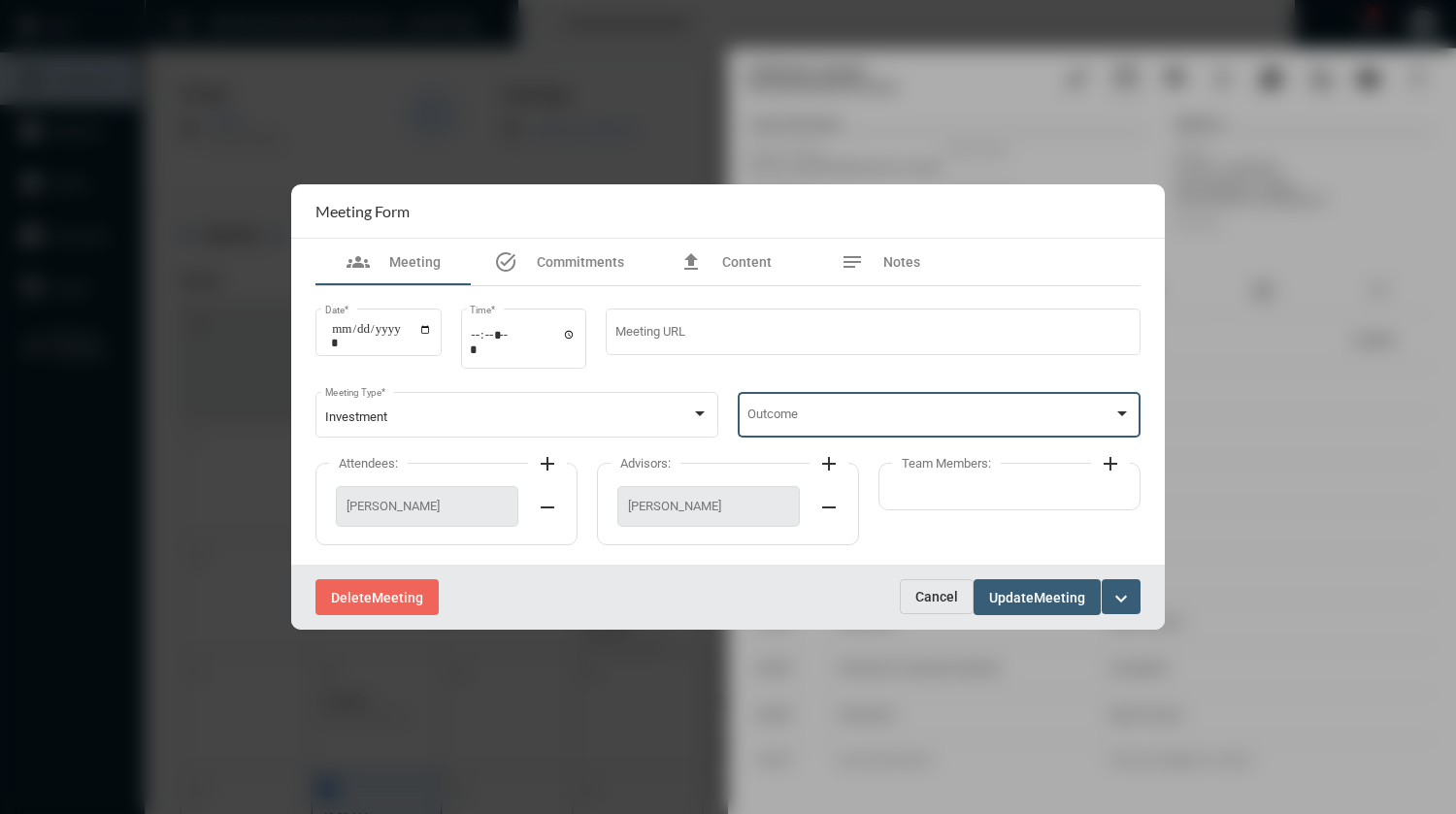
click at [873, 411] on span at bounding box center [931, 417] width 367 height 15
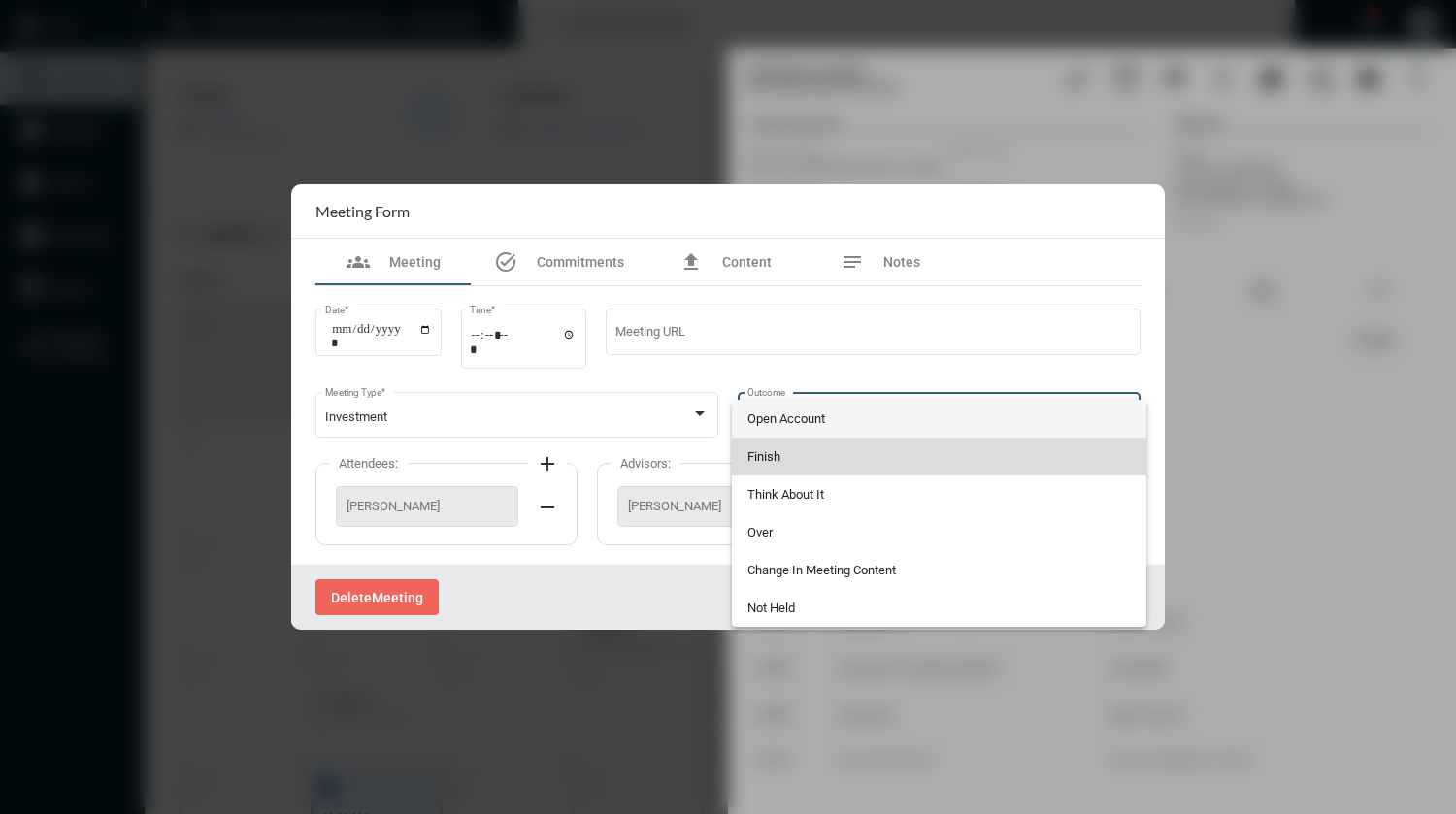
click at [787, 463] on span "Finish" at bounding box center [940, 457] width 385 height 38
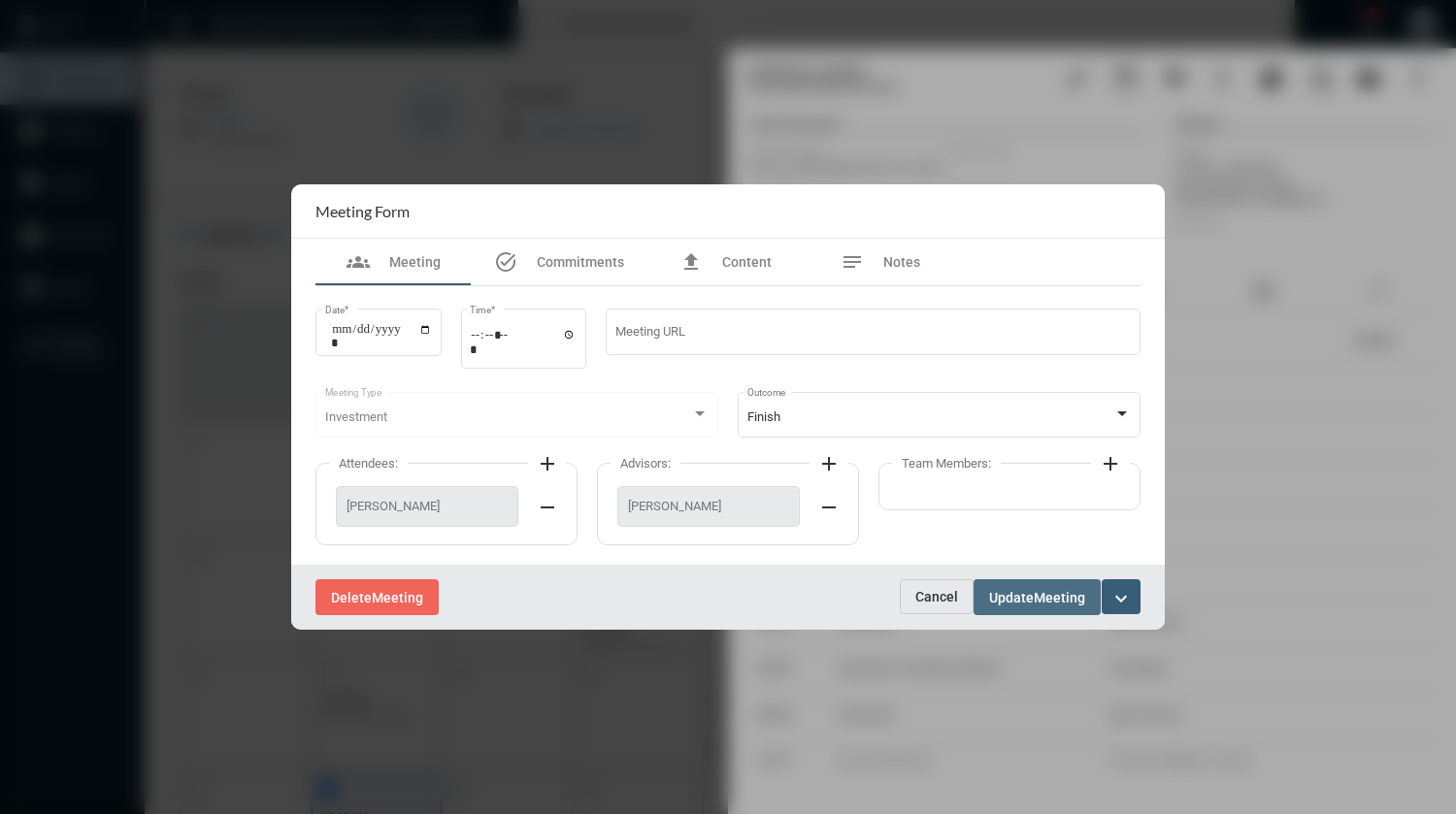
click at [1037, 602] on span "Meeting" at bounding box center [1060, 598] width 52 height 16
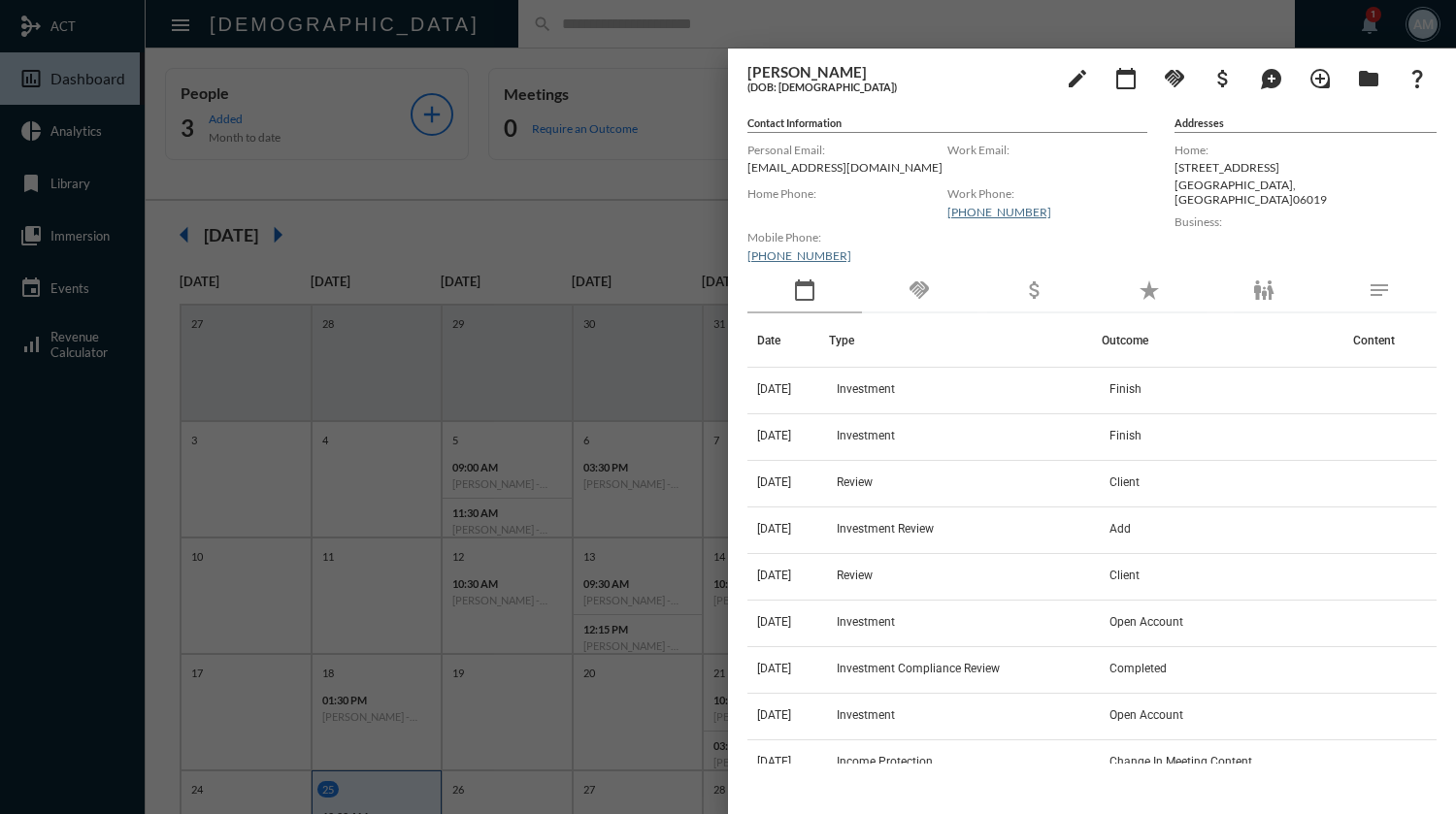
click at [570, 33] on div at bounding box center [728, 407] width 1456 height 814
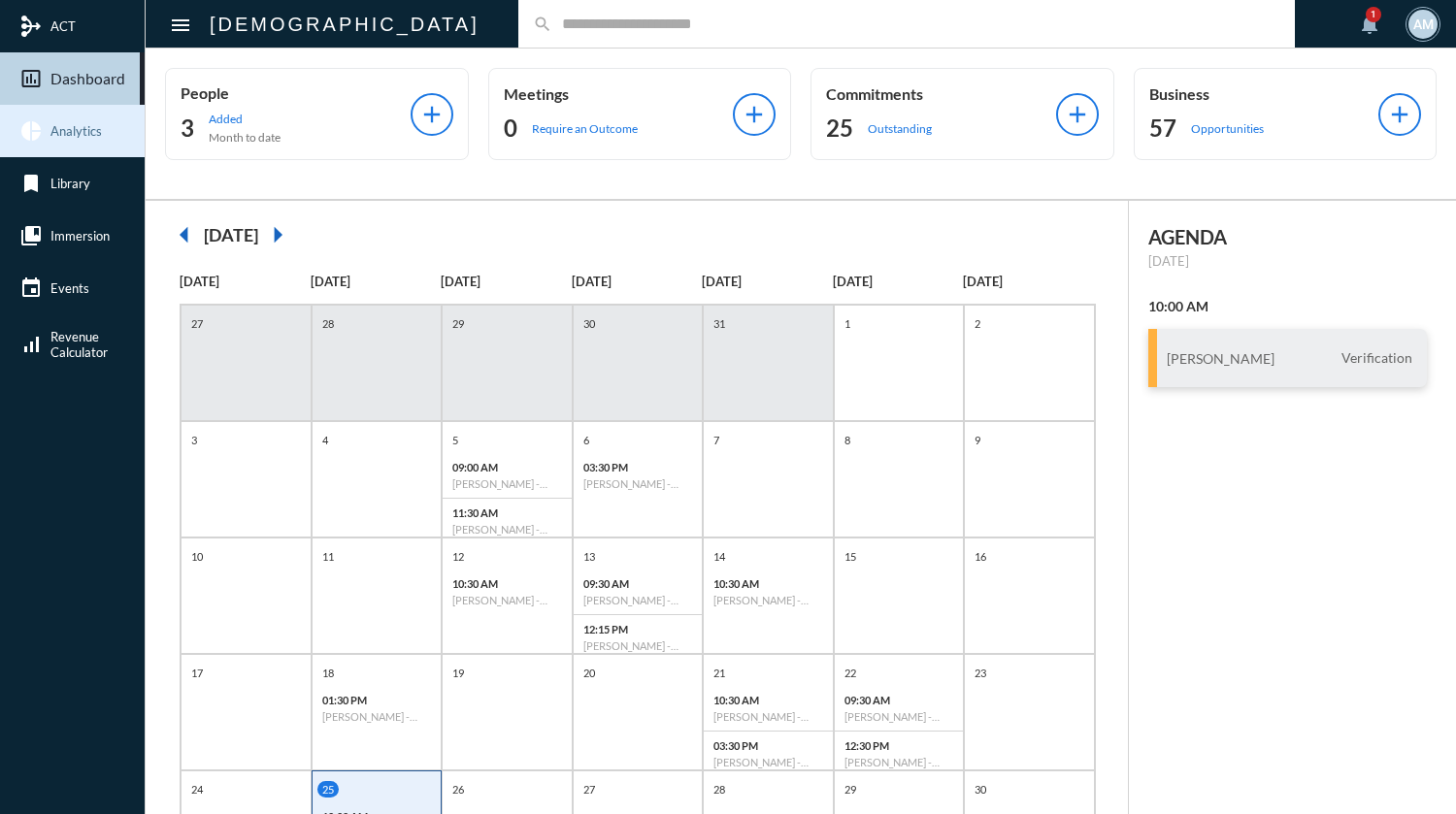
click at [87, 136] on span "Analytics" at bounding box center [76, 131] width 52 height 16
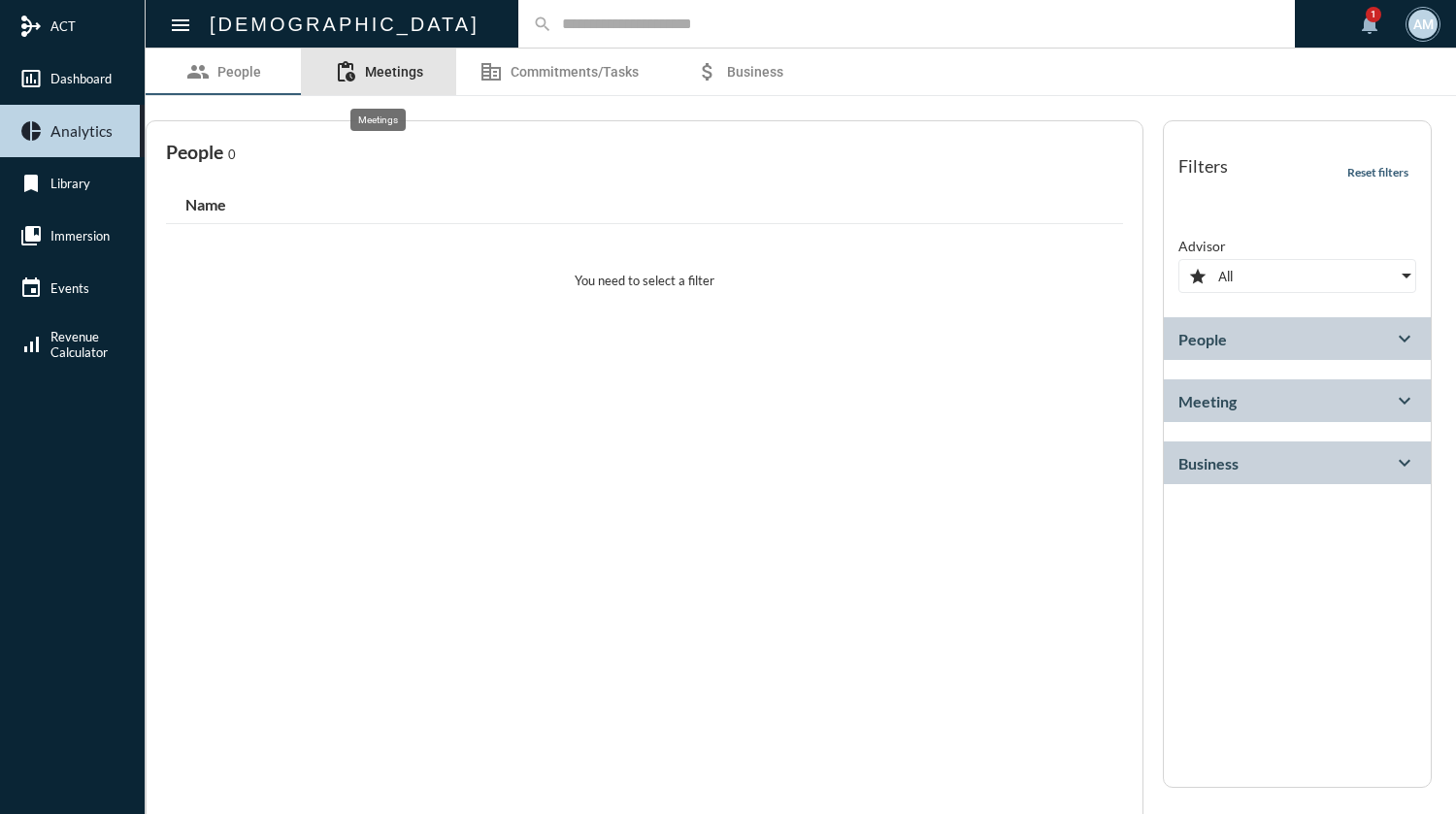
click at [399, 65] on span "Meetings" at bounding box center [393, 72] width 58 height 16
select select
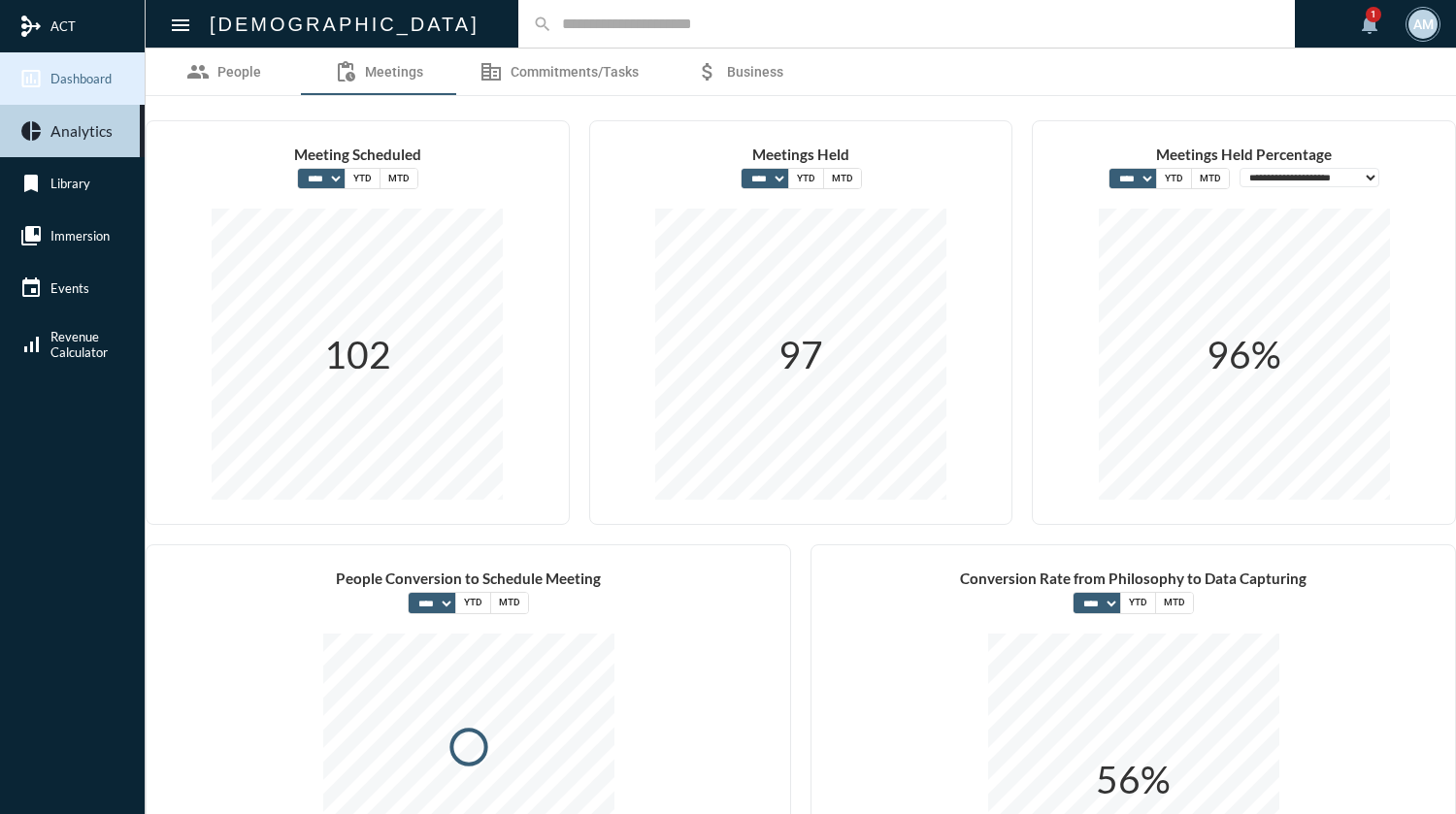
click at [80, 82] on span "Dashboard" at bounding box center [81, 78] width 61 height 16
